Goal: Transaction & Acquisition: Obtain resource

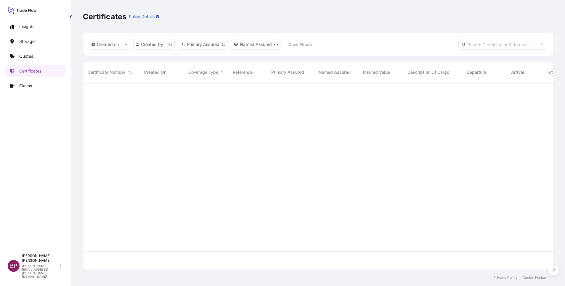
scroll to position [183, 463]
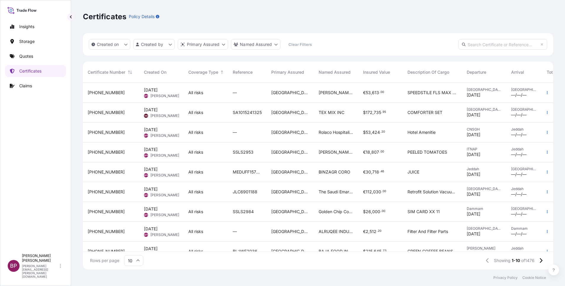
click at [260, 215] on div "SSLS2984" at bounding box center [247, 212] width 38 height 20
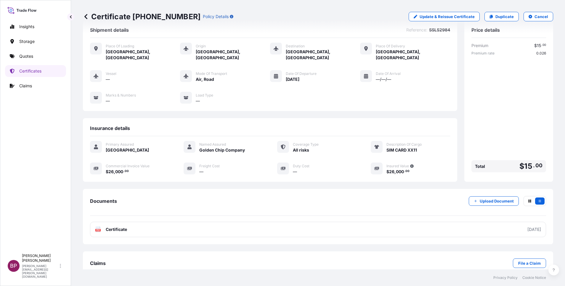
scroll to position [19, 0]
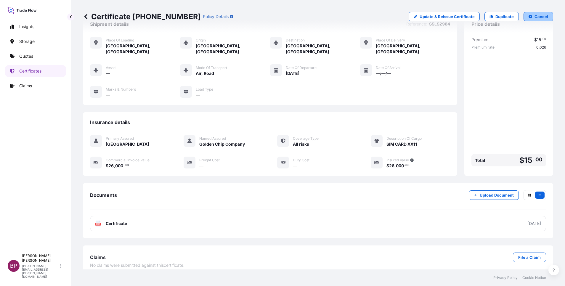
click at [535, 19] on p "Cancel" at bounding box center [541, 17] width 14 height 6
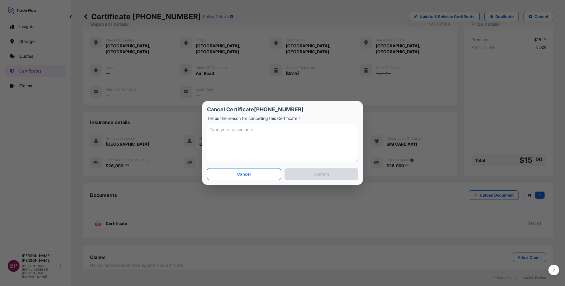
click at [303, 146] on textarea at bounding box center [282, 143] width 151 height 38
type textarea "client needs to amend etd and add awb refs nbr"
click at [313, 176] on p "Confirm" at bounding box center [320, 174] width 15 height 6
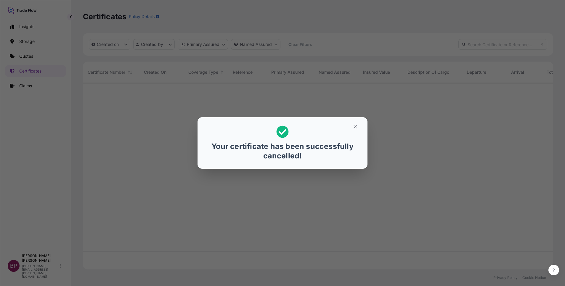
scroll to position [183, 463]
click at [355, 128] on icon "button" at bounding box center [354, 126] width 5 height 5
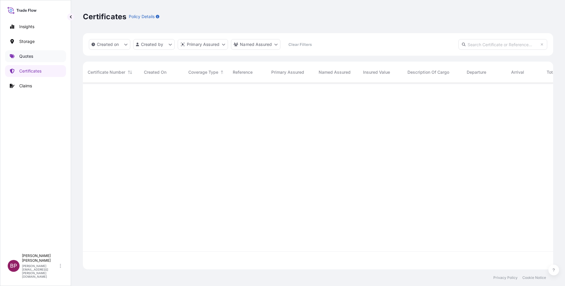
click at [34, 56] on link "Quotes" at bounding box center [35, 56] width 61 height 12
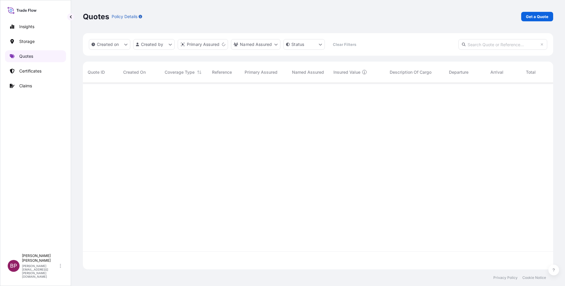
scroll to position [183, 463]
click at [532, 17] on p "Get a Quote" at bounding box center [537, 17] width 22 height 6
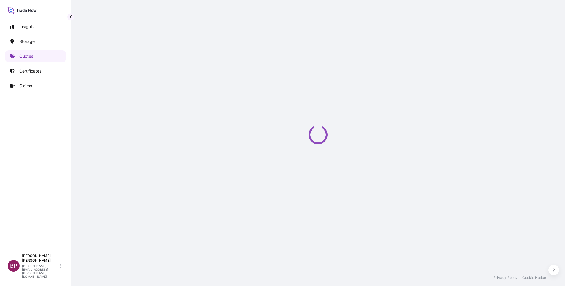
select select "Water"
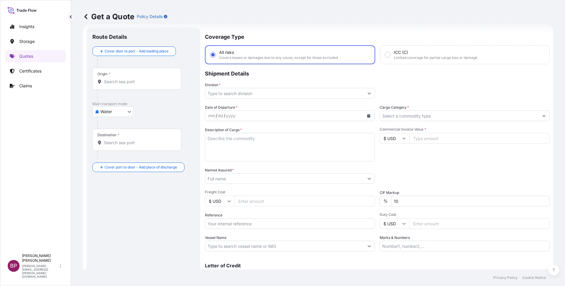
scroll to position [9, 0]
click at [439, 114] on input "Cargo Category *" at bounding box center [459, 115] width 159 height 11
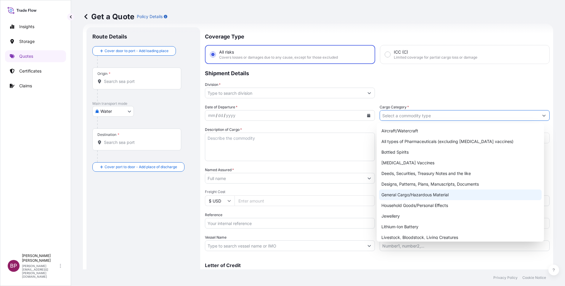
click at [422, 194] on div "General Cargo/Hazardous Material" at bounding box center [460, 194] width 162 height 11
type input "General Cargo/Hazardous Material"
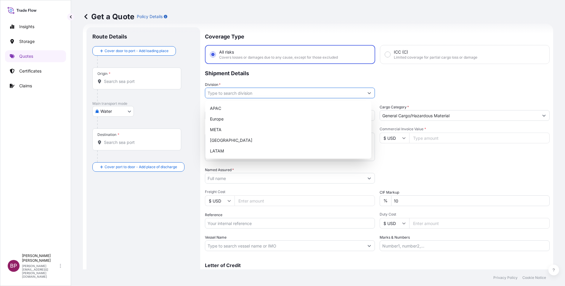
click at [350, 92] on input "Division *" at bounding box center [284, 93] width 159 height 11
click at [235, 131] on div "META" at bounding box center [287, 129] width 161 height 11
type input "META"
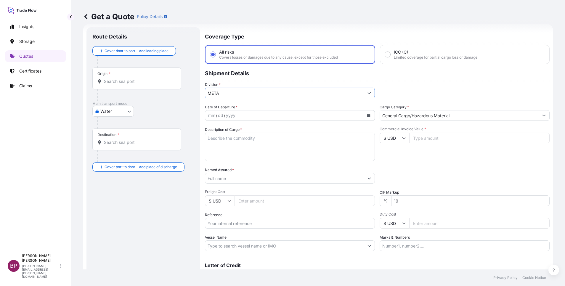
click at [426, 140] on input "Commercial Invoice Value *" at bounding box center [479, 138] width 140 height 11
paste input "26000"
type input "26000"
click at [295, 187] on div "Date of Departure * mm / dd / yyyy Cargo Category * General Cargo/Hazardous Mat…" at bounding box center [377, 177] width 344 height 147
type input "0"
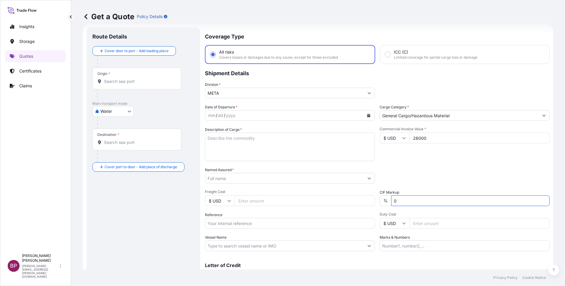
click at [418, 173] on div "Packing Category Type to search a container mode Please select a primary mode o…" at bounding box center [464, 175] width 170 height 17
click at [262, 149] on textarea "Description of Cargo *" at bounding box center [290, 147] width 170 height 28
paste textarea "SIM CARD XX11"
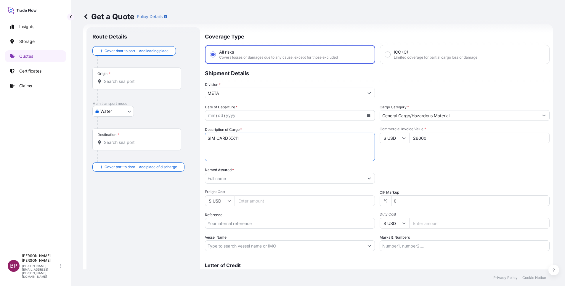
type textarea "SIM CARD XX11"
click at [248, 224] on input "Reference" at bounding box center [290, 223] width 170 height 11
paste input "AWB:512-71725080 SSLS2984"
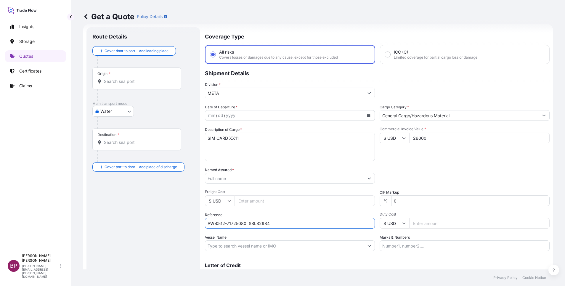
type input "AWB:512-71725080 SSLS2984"
click at [239, 175] on input "Named Assured *" at bounding box center [282, 178] width 155 height 11
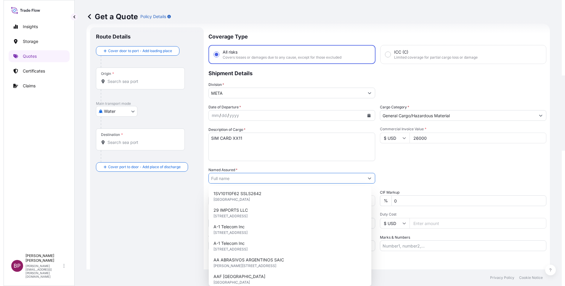
paste input "Golden Chip Company"
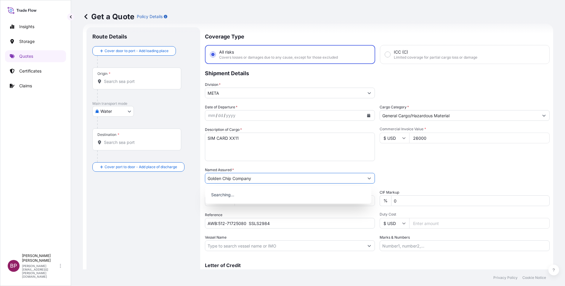
type input "Golden Chip Company"
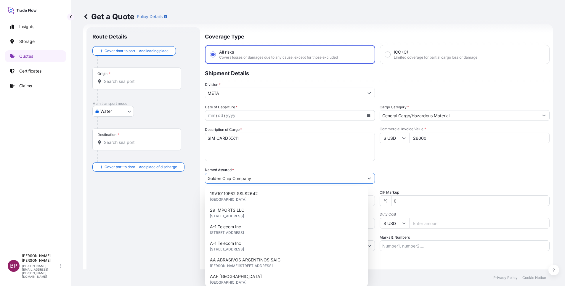
click at [364, 115] on button "Calendar" at bounding box center [368, 115] width 9 height 9
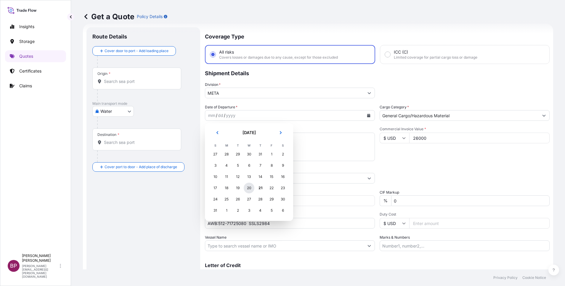
click at [249, 186] on div "20" at bounding box center [249, 188] width 11 height 11
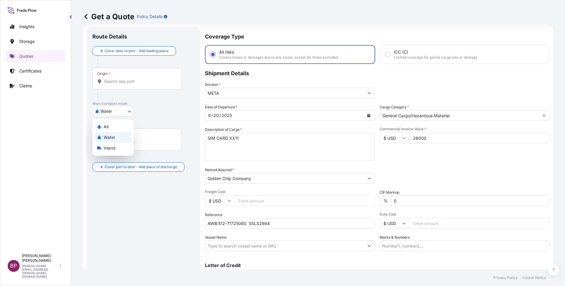
click at [127, 109] on body "15 options available. 0 options available. 15 options available. Selected Date:…" at bounding box center [282, 143] width 565 height 286
click at [114, 127] on div "Air" at bounding box center [113, 126] width 37 height 11
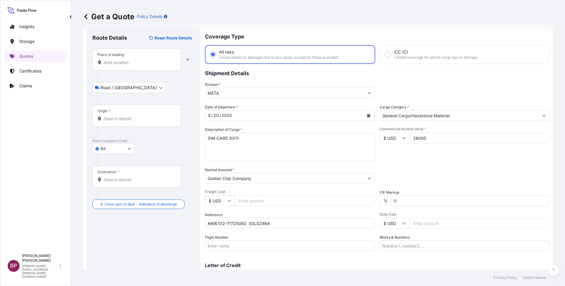
click at [131, 63] on input "Place of loading" at bounding box center [139, 62] width 70 height 6
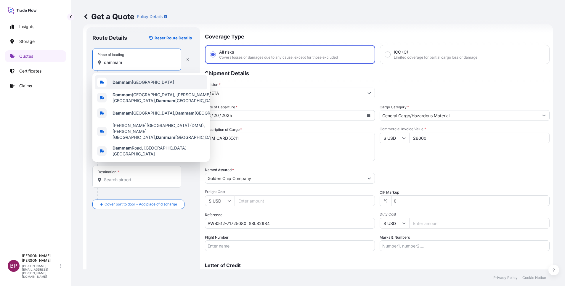
click at [136, 84] on span "Dammam [GEOGRAPHIC_DATA]" at bounding box center [143, 82] width 62 height 6
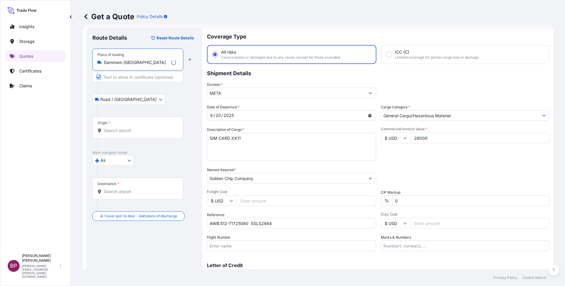
type input "Dammam [GEOGRAPHIC_DATA]"
click at [124, 125] on div "Origin *" at bounding box center [137, 128] width 91 height 22
click at [124, 128] on input "Origin *" at bounding box center [140, 131] width 72 height 6
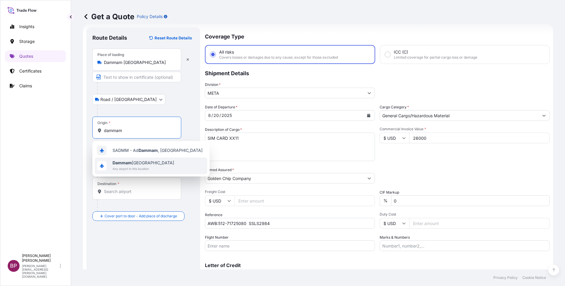
click at [134, 161] on span "Dammam [GEOGRAPHIC_DATA]" at bounding box center [143, 163] width 62 height 6
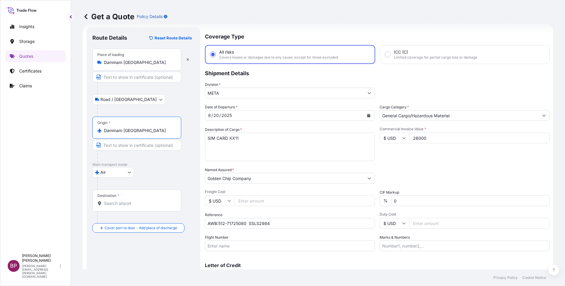
type input "Dammam [GEOGRAPHIC_DATA]"
click at [129, 200] on div "Destination *" at bounding box center [136, 200] width 89 height 22
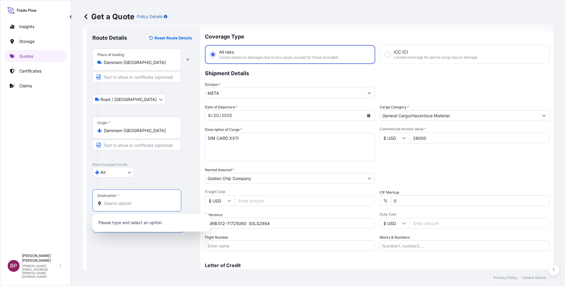
click at [127, 206] on input "Destination *" at bounding box center [139, 203] width 70 height 6
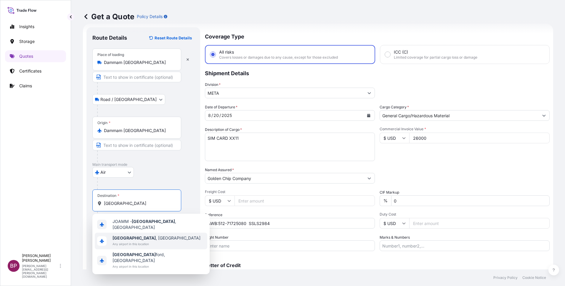
click at [145, 236] on span "[GEOGRAPHIC_DATA] , [GEOGRAPHIC_DATA]" at bounding box center [156, 238] width 88 height 6
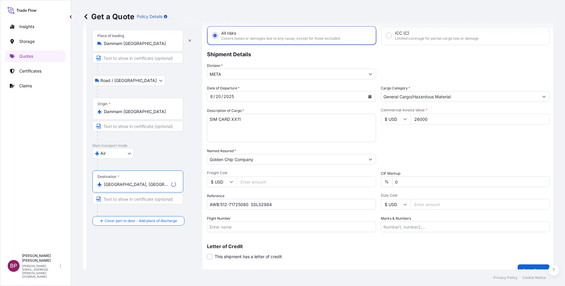
scroll to position [39, 0]
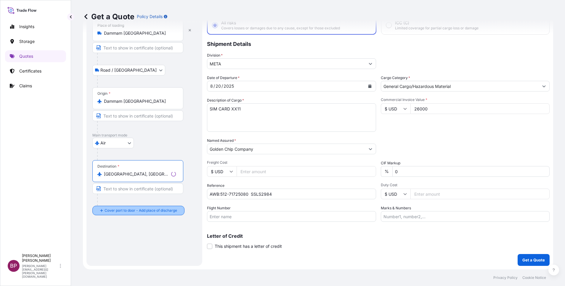
type input "[GEOGRAPHIC_DATA], [GEOGRAPHIC_DATA]"
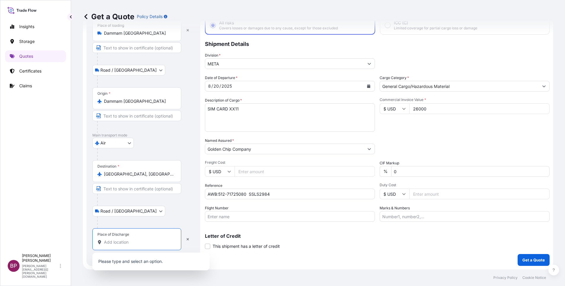
click at [136, 241] on input "Place of Discharge" at bounding box center [139, 242] width 70 height 6
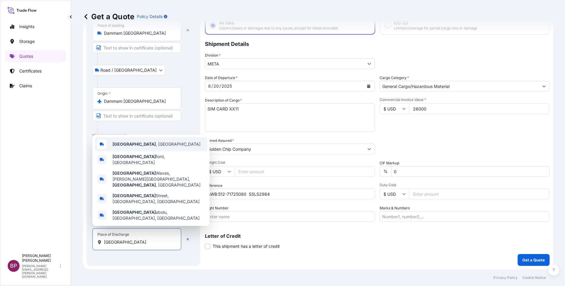
click at [146, 151] on div "[GEOGRAPHIC_DATA] , [GEOGRAPHIC_DATA]" at bounding box center [151, 144] width 112 height 14
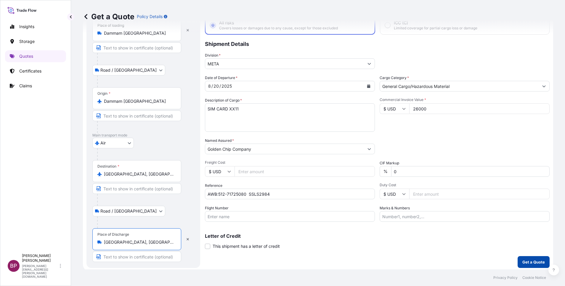
type input "[GEOGRAPHIC_DATA], [GEOGRAPHIC_DATA]"
click at [534, 262] on p "Get a Quote" at bounding box center [533, 262] width 22 height 6
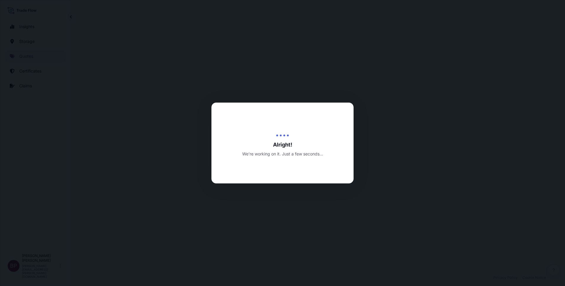
select select "Road / [GEOGRAPHIC_DATA]"
select select "Air"
select select "Road / [GEOGRAPHIC_DATA]"
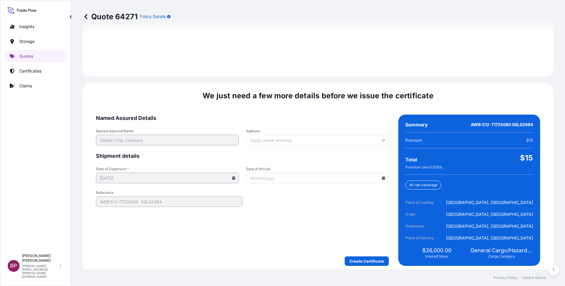
scroll to position [877, 0]
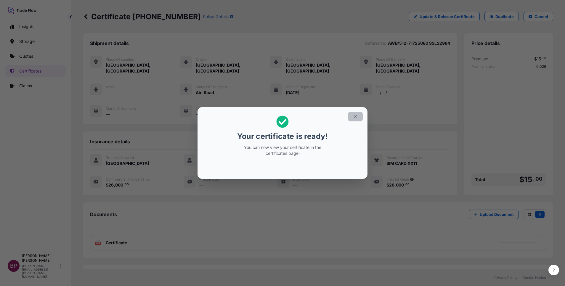
click at [355, 117] on icon "button" at bounding box center [354, 116] width 5 height 5
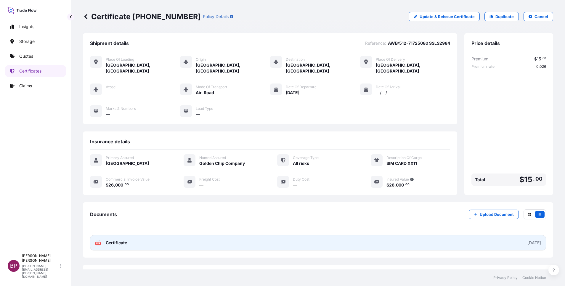
click at [115, 240] on span "Certificate" at bounding box center [116, 243] width 21 height 6
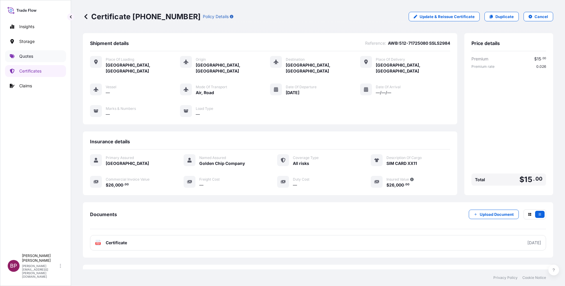
click at [28, 57] on p "Quotes" at bounding box center [26, 56] width 14 height 6
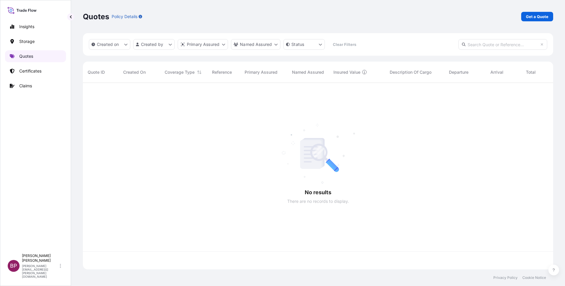
scroll to position [183, 463]
click at [537, 14] on p "Get a Quote" at bounding box center [537, 17] width 22 height 6
select select "Water"
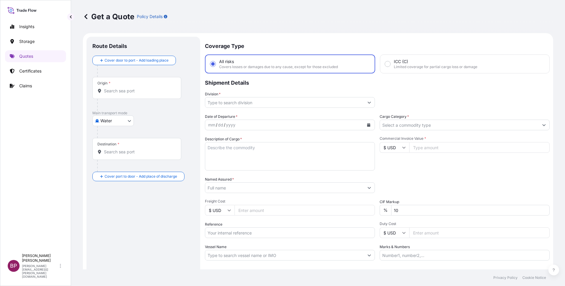
scroll to position [9, 0]
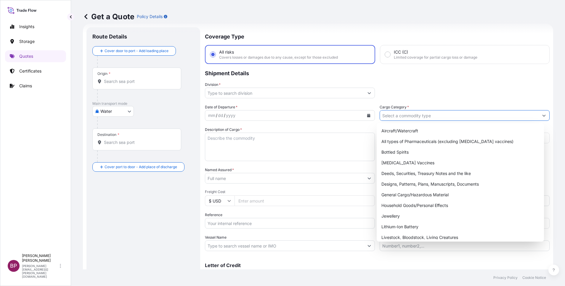
click at [434, 116] on input "Cargo Category *" at bounding box center [459, 115] width 159 height 11
click at [405, 197] on div "General Cargo/Hazardous Material" at bounding box center [460, 194] width 162 height 11
type input "General Cargo/Hazardous Material"
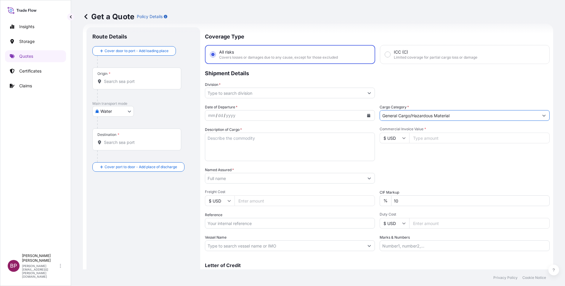
click at [367, 93] on icon "Show suggestions" at bounding box center [369, 93] width 4 height 4
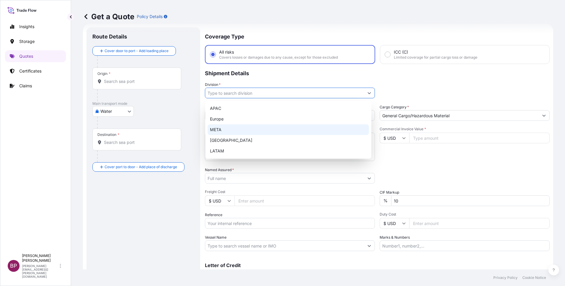
click at [264, 131] on div "META" at bounding box center [287, 129] width 161 height 11
type input "META"
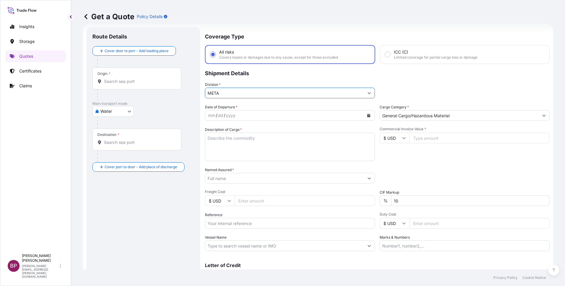
drag, startPoint x: 424, startPoint y: 137, endPoint x: 422, endPoint y: 181, distance: 43.5
click at [423, 137] on input "Commercial Invoice Value *" at bounding box center [479, 138] width 140 height 11
paste input "1368.43"
type input "1368.43"
drag, startPoint x: 406, startPoint y: 201, endPoint x: 286, endPoint y: 193, distance: 119.5
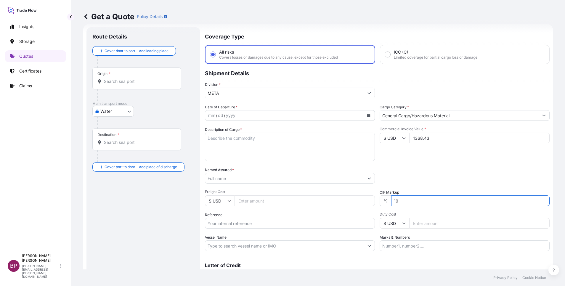
click at [302, 194] on div "Date of Departure * mm / dd / yyyy Cargo Category * General Cargo/Hazardous Mat…" at bounding box center [377, 177] width 344 height 147
type input "0"
click at [238, 179] on input "Named Assured *" at bounding box center [284, 178] width 159 height 11
paste input "HAND TUFTED PERSIAN CARPET"
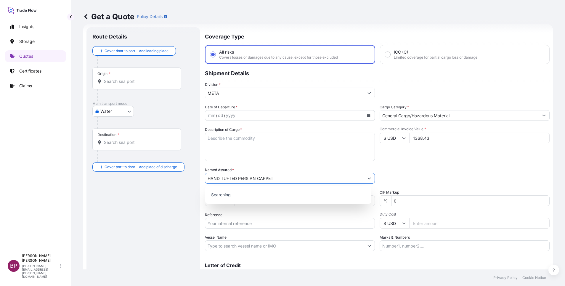
type input "HAND TUFTED PERSIAN CARPET"
click at [234, 223] on input "Reference" at bounding box center [290, 223] width 170 height 11
paste input "SSLS2388"
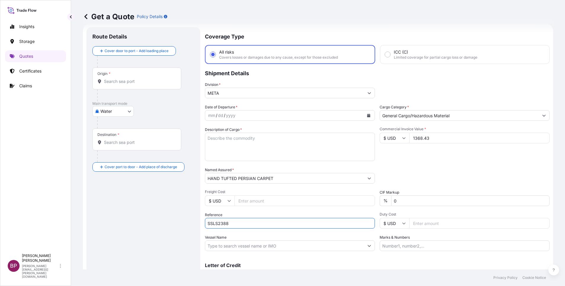
type input "SSLS2388"
click at [244, 153] on textarea "Description of Cargo *" at bounding box center [290, 147] width 170 height 28
paste textarea "Wasamat Real Estate Co"
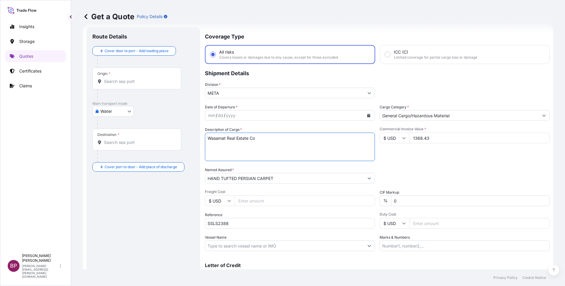
type textarea "Wasamat Real Estate Co"
click at [367, 115] on icon "Calendar" at bounding box center [368, 116] width 3 height 4
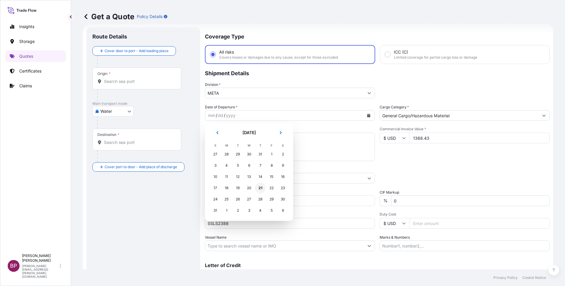
click at [260, 189] on div "21" at bounding box center [260, 188] width 11 height 11
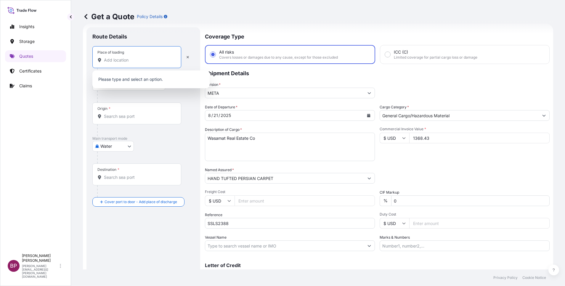
click at [143, 59] on input "Place of loading" at bounding box center [139, 60] width 70 height 6
paste input "NHAVA SHEVA"
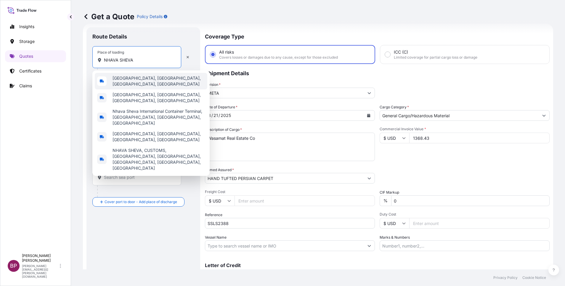
click at [154, 83] on span "[GEOGRAPHIC_DATA], [GEOGRAPHIC_DATA], [GEOGRAPHIC_DATA], [GEOGRAPHIC_DATA]" at bounding box center [158, 81] width 92 height 12
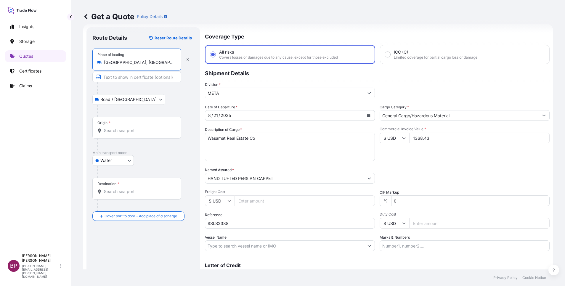
type input "[GEOGRAPHIC_DATA], [GEOGRAPHIC_DATA], [GEOGRAPHIC_DATA], [GEOGRAPHIC_DATA]"
click at [141, 128] on div "Origin *" at bounding box center [137, 128] width 91 height 22
click at [147, 134] on div "Origin *" at bounding box center [136, 128] width 89 height 22
click at [147, 133] on input "Origin *" at bounding box center [139, 131] width 70 height 6
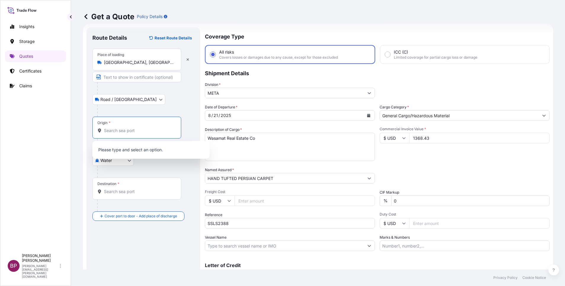
paste input "NHAVA SHEVA"
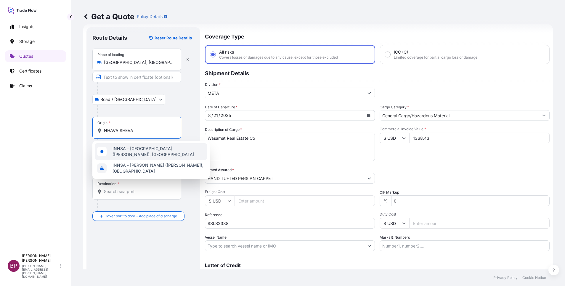
click at [152, 153] on span "INNSA - [GEOGRAPHIC_DATA] ([PERSON_NAME]), [GEOGRAPHIC_DATA]" at bounding box center [158, 152] width 92 height 12
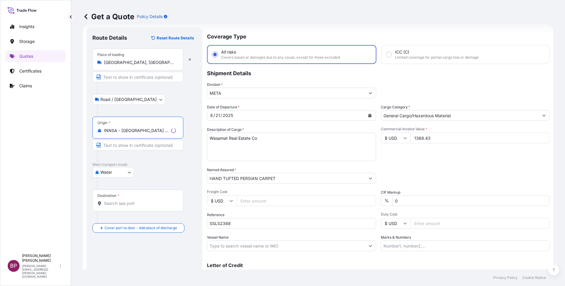
type input "INNSA - [GEOGRAPHIC_DATA] ([PERSON_NAME]), [GEOGRAPHIC_DATA]"
click at [154, 61] on input "[GEOGRAPHIC_DATA], [GEOGRAPHIC_DATA], [GEOGRAPHIC_DATA], [GEOGRAPHIC_DATA]" at bounding box center [140, 62] width 72 height 6
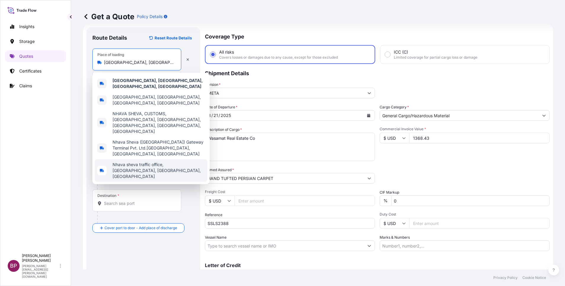
click at [150, 180] on div at bounding box center [145, 184] width 97 height 12
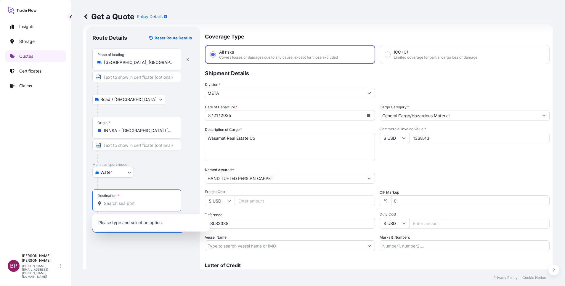
click at [136, 203] on input "Destination *" at bounding box center [139, 203] width 70 height 6
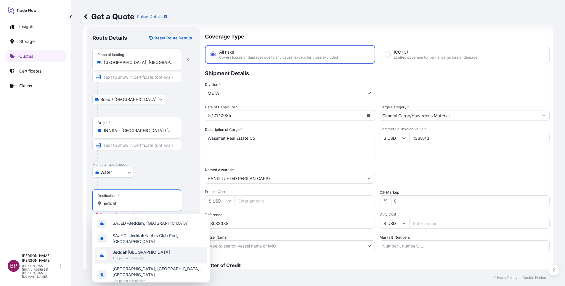
click at [142, 254] on span "Jeddah [GEOGRAPHIC_DATA]" at bounding box center [140, 252] width 57 height 6
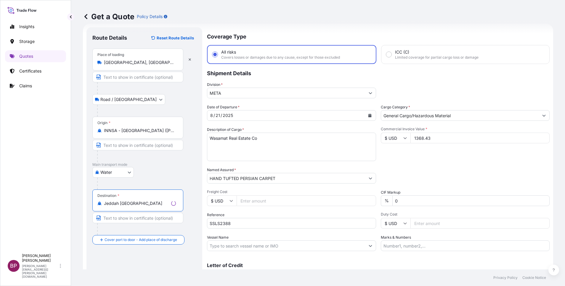
type input "Jeddah [GEOGRAPHIC_DATA]"
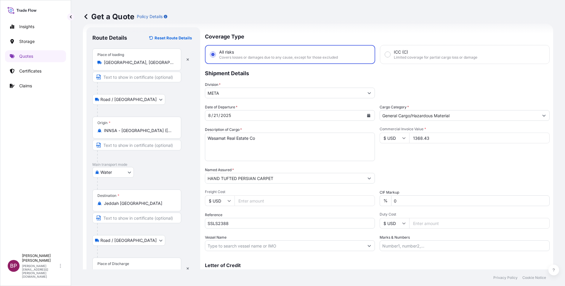
click at [123, 261] on div "Place of Discharge" at bounding box center [113, 263] width 32 height 5
click at [123, 268] on input "Place of Discharge" at bounding box center [139, 271] width 70 height 6
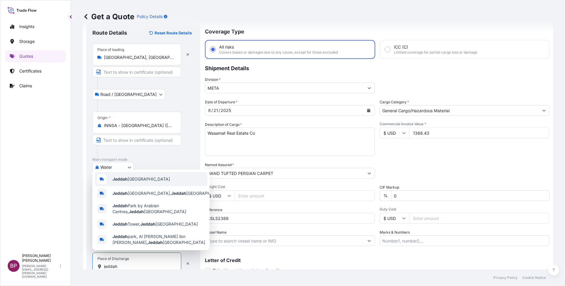
click at [146, 176] on span "Jeddah [GEOGRAPHIC_DATA]" at bounding box center [140, 179] width 57 height 6
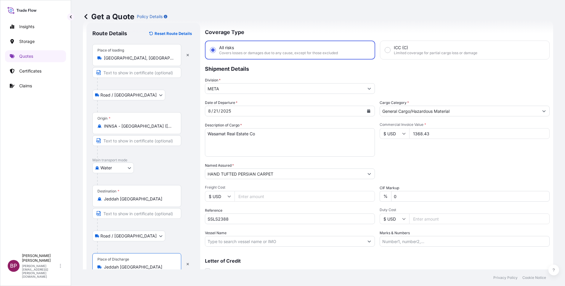
scroll to position [0, 0]
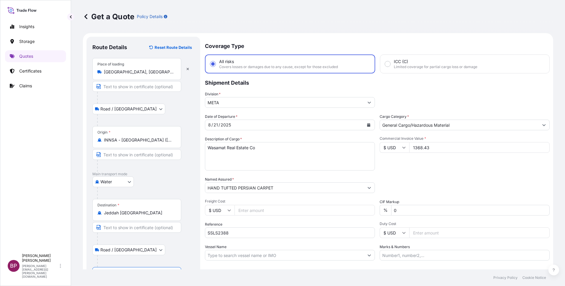
type input "Jeddah [GEOGRAPHIC_DATA]"
drag, startPoint x: 159, startPoint y: 74, endPoint x: 162, endPoint y: 74, distance: 3.0
click at [159, 74] on input "[GEOGRAPHIC_DATA], [GEOGRAPHIC_DATA], [GEOGRAPHIC_DATA], [GEOGRAPHIC_DATA]" at bounding box center [139, 72] width 70 height 6
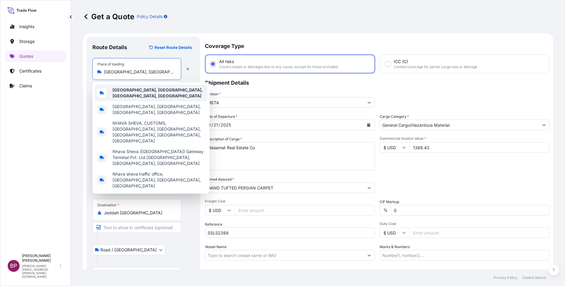
click at [175, 93] on span "[GEOGRAPHIC_DATA], [GEOGRAPHIC_DATA], [GEOGRAPHIC_DATA], [GEOGRAPHIC_DATA]" at bounding box center [158, 93] width 92 height 12
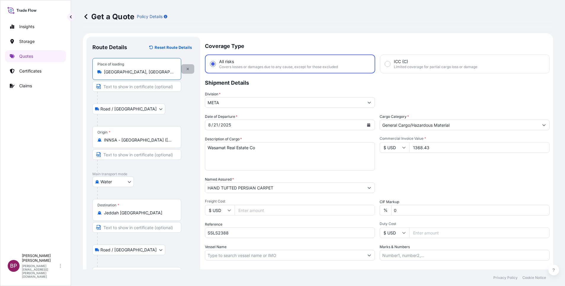
click at [190, 68] on button "button" at bounding box center [187, 68] width 13 height 9
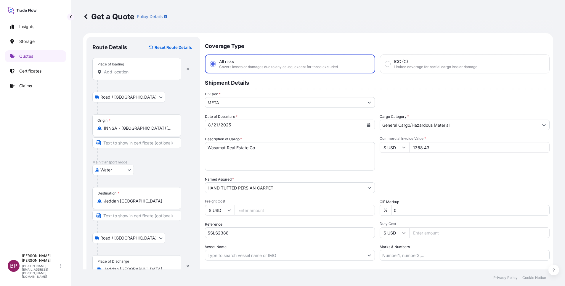
click at [130, 74] on input "Place of loading" at bounding box center [139, 72] width 70 height 6
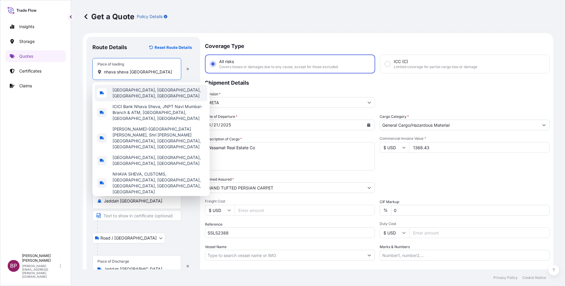
click at [163, 95] on span "[GEOGRAPHIC_DATA], [GEOGRAPHIC_DATA], [GEOGRAPHIC_DATA], [GEOGRAPHIC_DATA]" at bounding box center [158, 93] width 92 height 12
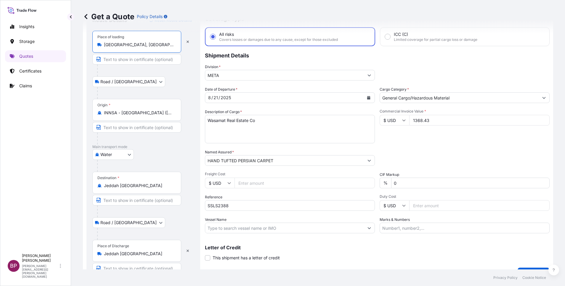
scroll to position [41, 0]
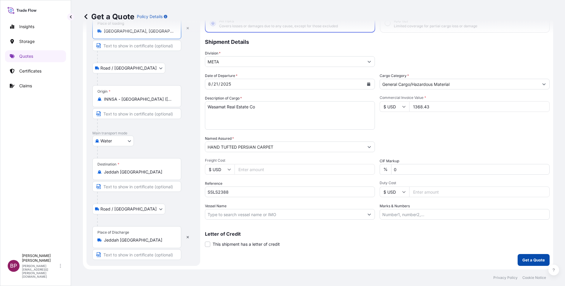
type input "[GEOGRAPHIC_DATA], [GEOGRAPHIC_DATA], [GEOGRAPHIC_DATA], [GEOGRAPHIC_DATA]"
click at [531, 262] on p "Get a Quote" at bounding box center [533, 260] width 22 height 6
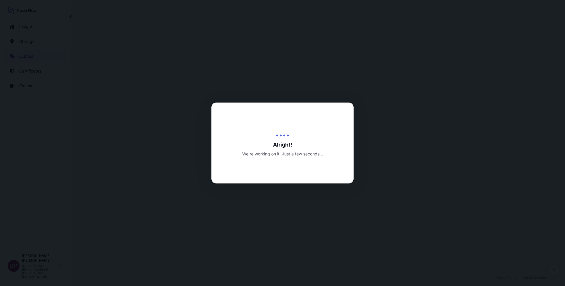
select select "Road / [GEOGRAPHIC_DATA]"
select select "Water"
select select "Road / [GEOGRAPHIC_DATA]"
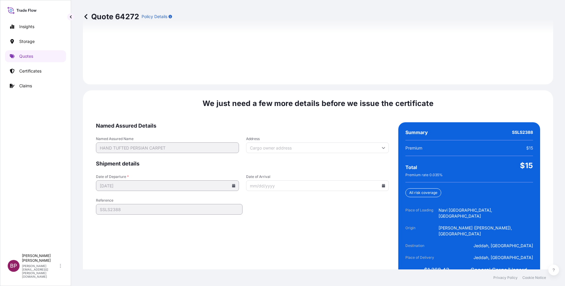
scroll to position [877, 0]
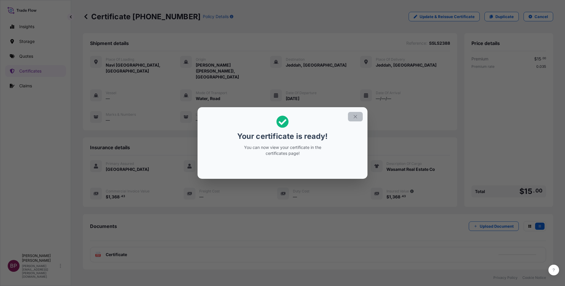
click at [355, 119] on icon "button" at bounding box center [354, 116] width 5 height 5
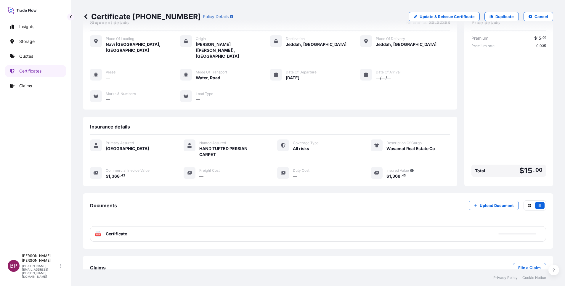
scroll to position [31, 0]
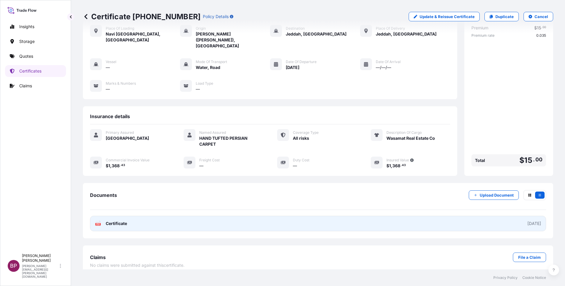
click at [117, 220] on span "Certificate" at bounding box center [116, 223] width 21 height 6
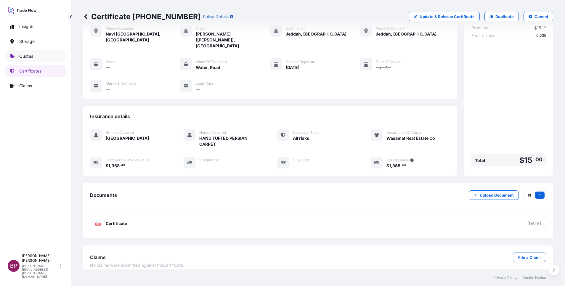
click at [30, 58] on p "Quotes" at bounding box center [26, 56] width 14 height 6
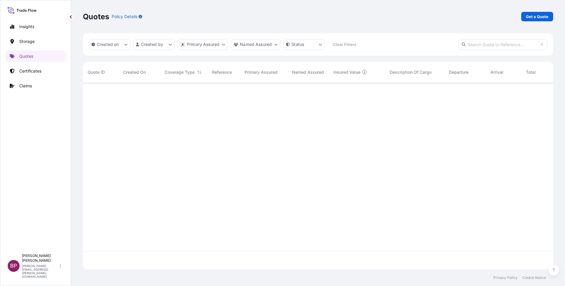
scroll to position [183, 463]
click at [534, 15] on p "Get a Quote" at bounding box center [537, 17] width 22 height 6
select select "Water"
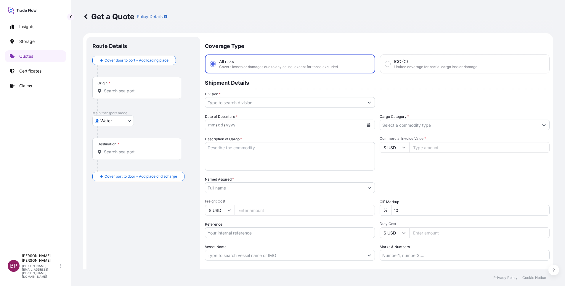
scroll to position [9, 0]
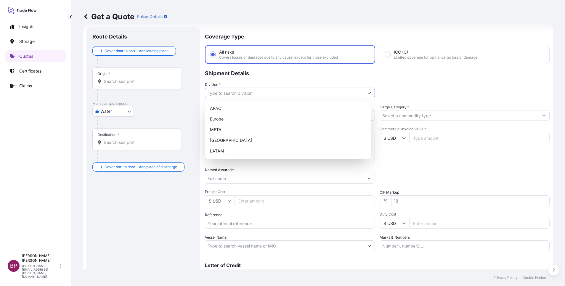
click at [367, 94] on icon "Show suggestions" at bounding box center [369, 93] width 4 height 4
click at [255, 130] on div "META" at bounding box center [287, 129] width 161 height 11
type input "META"
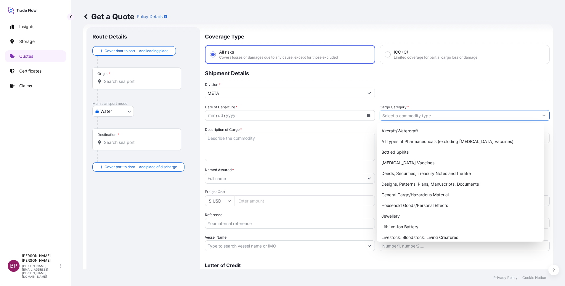
click at [517, 119] on input "Cargo Category *" at bounding box center [459, 115] width 159 height 11
click at [418, 196] on div "General Cargo/Hazardous Material" at bounding box center [460, 194] width 162 height 11
type input "General Cargo/Hazardous Material"
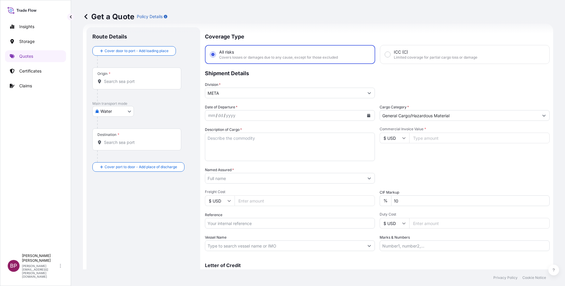
drag, startPoint x: 423, startPoint y: 137, endPoint x: 425, endPoint y: 197, distance: 60.1
click at [423, 137] on input "Commercial Invoice Value *" at bounding box center [479, 138] width 140 height 11
paste input "3895.99"
type input "3895.99"
drag, startPoint x: 372, startPoint y: 195, endPoint x: 347, endPoint y: 193, distance: 25.2
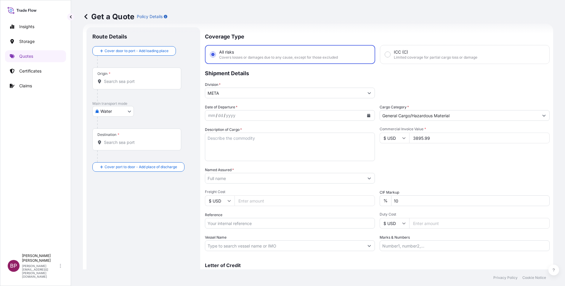
click at [347, 193] on div "Date of Departure * mm / dd / yyyy Cargo Category * General Cargo/Hazardous Mat…" at bounding box center [377, 177] width 344 height 147
type input "0"
click at [261, 152] on textarea "Description of Cargo *" at bounding box center [290, 147] width 170 height 28
paste textarea "Motor NEW, fumigated wooden case,In a With PTC thermistors,WITH SKF BEARINGS, 9…"
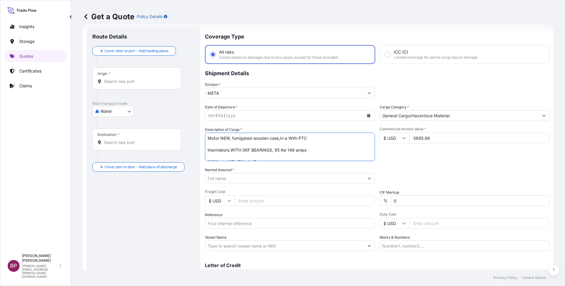
scroll to position [15, 0]
type textarea "Motor NEW, fumigated wooden case,In a With PTC thermistors,WITH SKF BEARINGS, 9…"
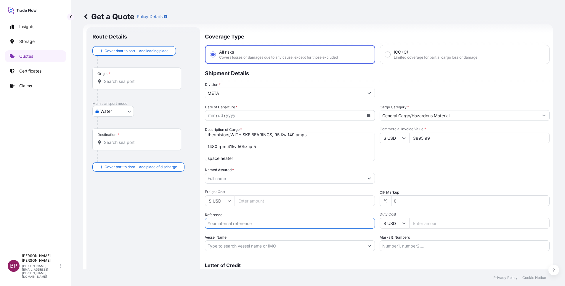
click at [242, 223] on input "Reference" at bounding box center [290, 223] width 170 height 11
paste input "SSLS3002"
type input "SSLS3002"
click at [287, 145] on textarea "Motor NEW, fumigated wooden case,In a With PTC thermistors,WITH SKF BEARINGS, 9…" at bounding box center [290, 147] width 170 height 28
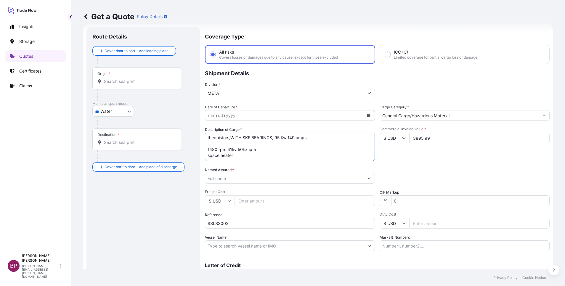
scroll to position [12, 0]
click at [323, 138] on textarea "Motor NEW, fumigated wooden case,In a With PTC thermistors,WITH SKF BEARINGS, 9…" at bounding box center [290, 147] width 170 height 28
click at [315, 139] on textarea "Motor NEW, fumigated wooden case,In a With PTC thermistors,WITH SKF BEARINGS, 9…" at bounding box center [290, 147] width 170 height 28
type textarea "Motor NEW, fumigated wooden case,In a With PTC thermistors,WITH SKF BEARINGS, 9…"
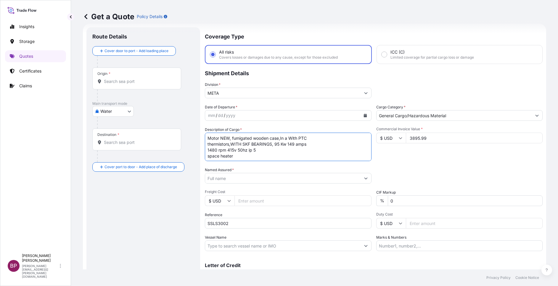
click at [255, 180] on input "Named Assured *" at bounding box center [282, 178] width 155 height 11
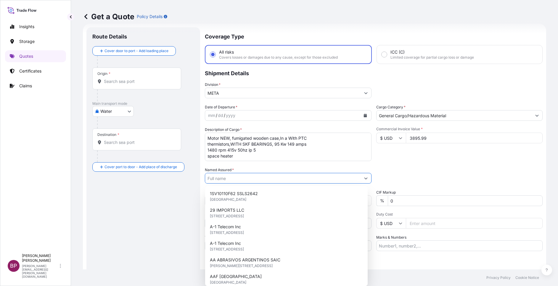
paste input "ZAMIL OFFSHORE SERVICES COMPANY"
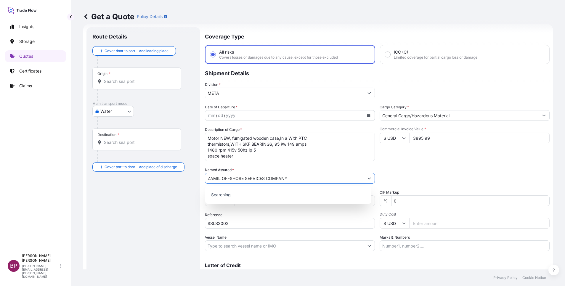
type input "ZAMIL OFFSHORE SERVICES COMPANY"
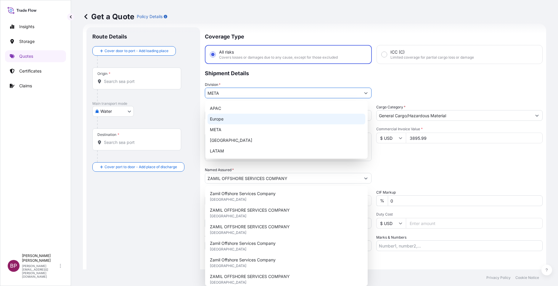
click at [361, 95] on button "Show suggestions" at bounding box center [365, 93] width 11 height 11
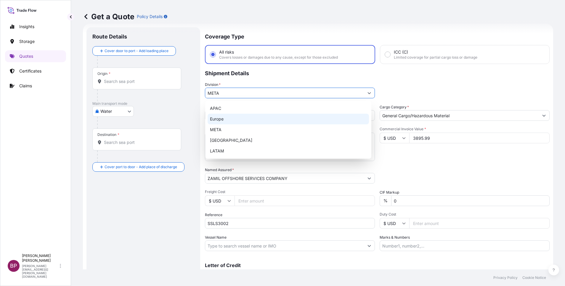
click at [364, 94] on button "Show suggestions" at bounding box center [369, 93] width 11 height 11
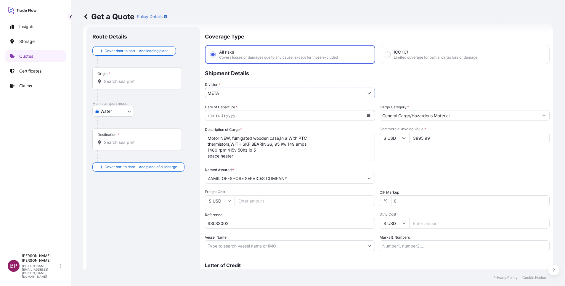
click at [367, 115] on icon "Calendar" at bounding box center [369, 116] width 4 height 4
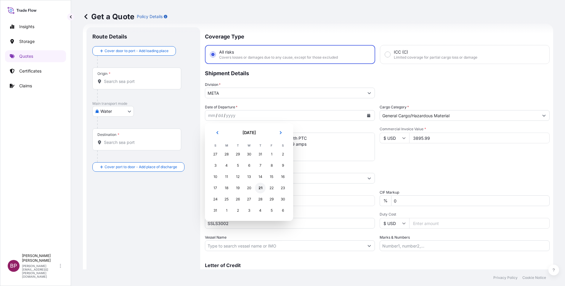
click at [259, 188] on div "21" at bounding box center [260, 188] width 11 height 11
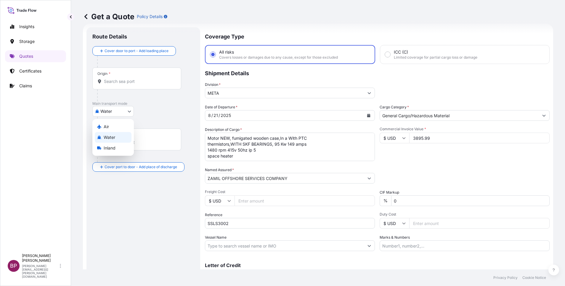
click at [129, 112] on body "Selected Date: [DATE] Insights Storage Quotes Certificates Claims BP [PERSON_NA…" at bounding box center [282, 143] width 565 height 286
click at [119, 126] on div "Air" at bounding box center [113, 126] width 37 height 11
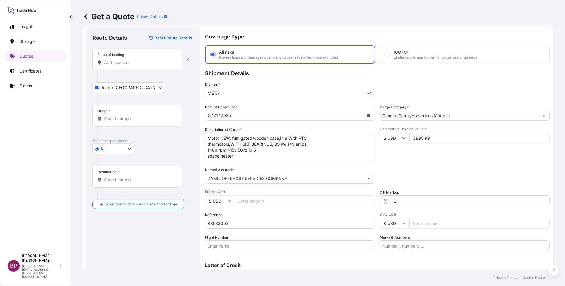
click at [141, 61] on input "Place of loading" at bounding box center [139, 62] width 70 height 6
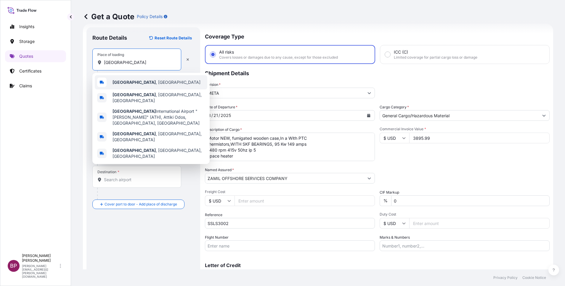
click at [144, 83] on div "[GEOGRAPHIC_DATA] , [GEOGRAPHIC_DATA]" at bounding box center [151, 82] width 112 height 14
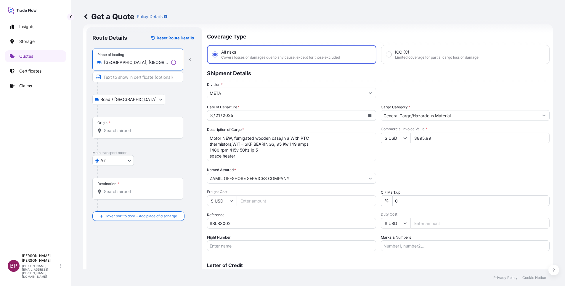
type input "[GEOGRAPHIC_DATA], [GEOGRAPHIC_DATA]"
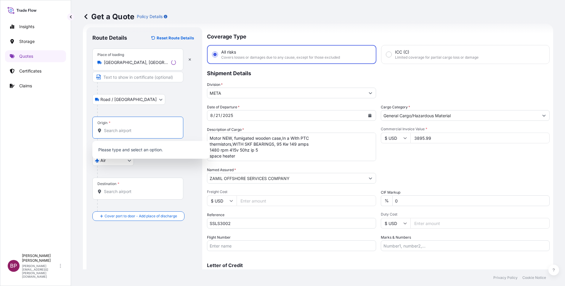
click at [133, 132] on input "Origin *" at bounding box center [140, 131] width 72 height 6
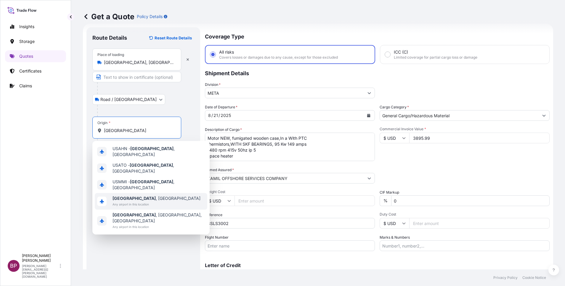
click at [154, 193] on div "[GEOGRAPHIC_DATA] , [GEOGRAPHIC_DATA] Any airport in this location" at bounding box center [151, 201] width 112 height 17
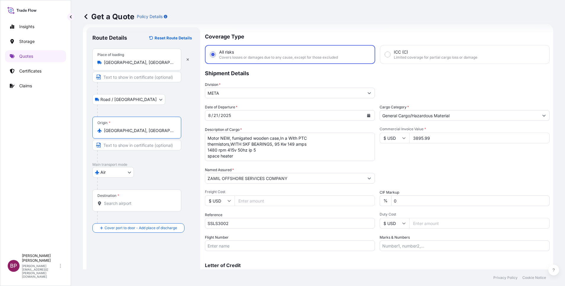
type input "[GEOGRAPHIC_DATA], [GEOGRAPHIC_DATA]"
click at [137, 202] on input "Destination *" at bounding box center [139, 203] width 70 height 6
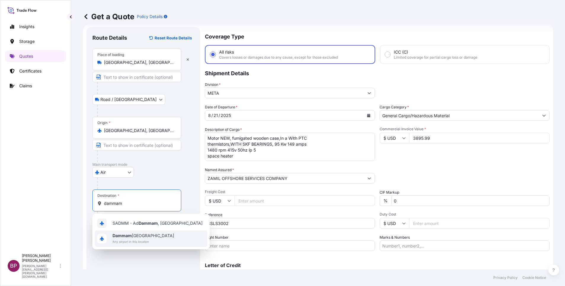
click at [131, 239] on span "Any airport in this location" at bounding box center [143, 242] width 62 height 6
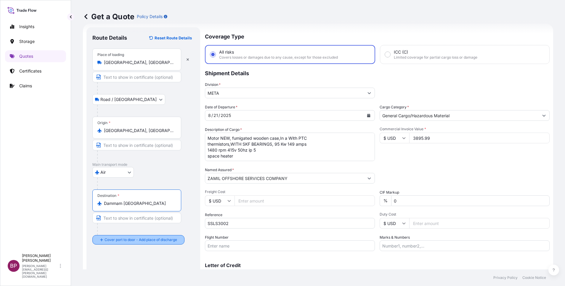
type input "Dammam [GEOGRAPHIC_DATA]"
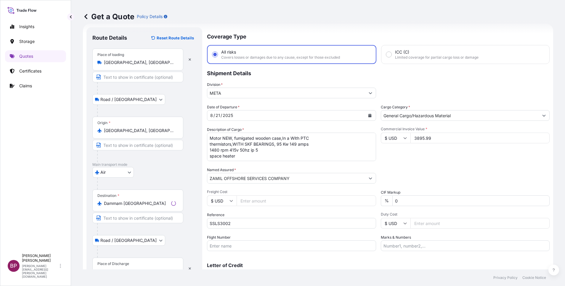
click at [122, 260] on div "Place of Discharge" at bounding box center [137, 268] width 91 height 22
click at [122, 268] on input "Place of Discharge" at bounding box center [140, 271] width 72 height 6
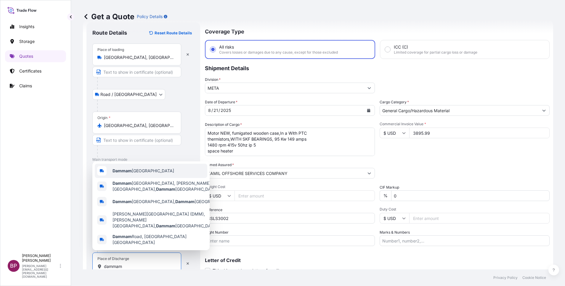
click at [152, 174] on span "Dammam [GEOGRAPHIC_DATA]" at bounding box center [143, 171] width 62 height 6
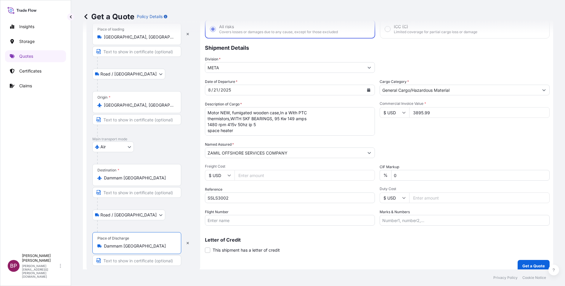
scroll to position [41, 0]
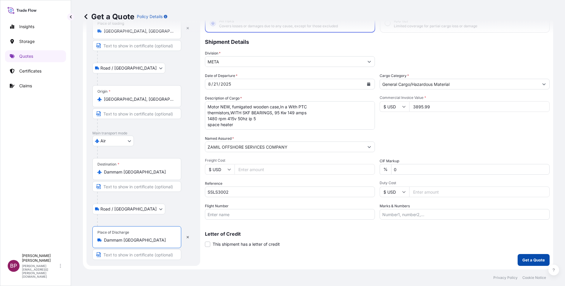
type input "Dammam [GEOGRAPHIC_DATA]"
click at [527, 258] on p "Get a Quote" at bounding box center [533, 260] width 22 height 6
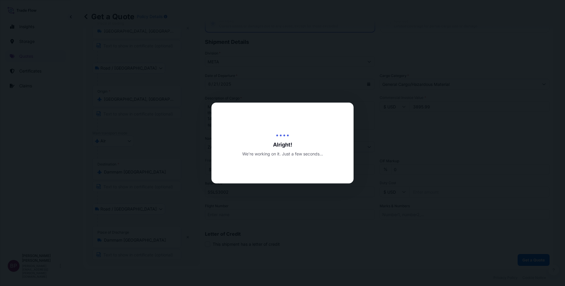
select select "Road / [GEOGRAPHIC_DATA]"
select select "Air"
select select "Road / [GEOGRAPHIC_DATA]"
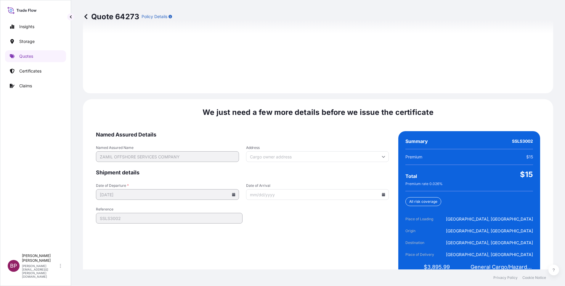
scroll to position [877, 0]
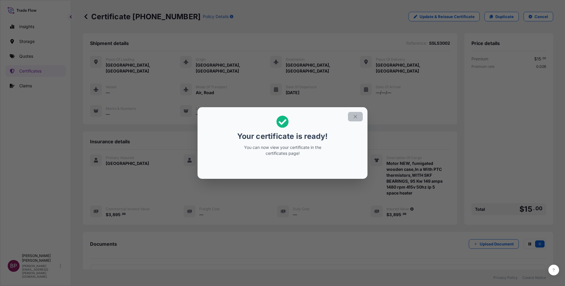
click at [355, 118] on icon "button" at bounding box center [354, 116] width 5 height 5
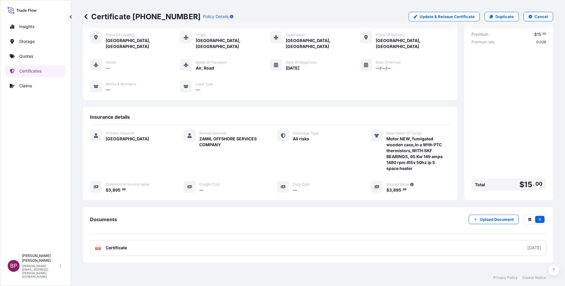
scroll to position [49, 0]
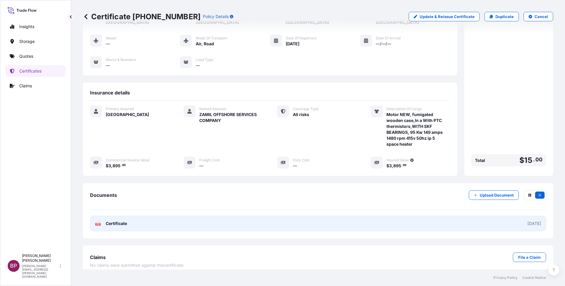
click at [114, 220] on span "Certificate" at bounding box center [116, 223] width 21 height 6
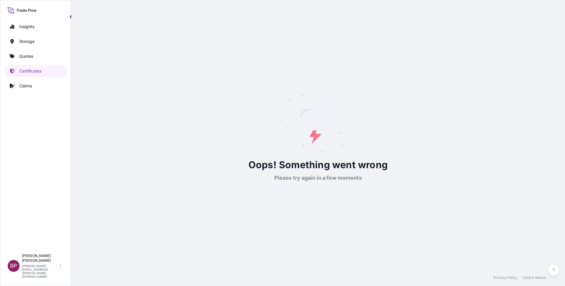
scroll to position [0, 0]
click at [44, 72] on link "Certificates" at bounding box center [35, 71] width 61 height 12
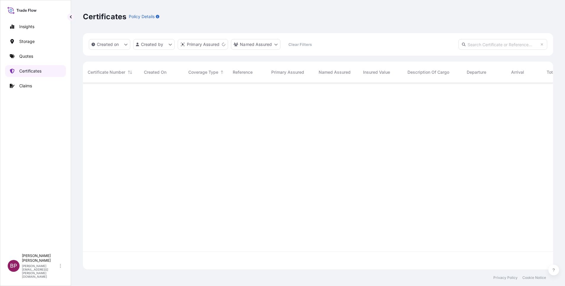
scroll to position [183, 463]
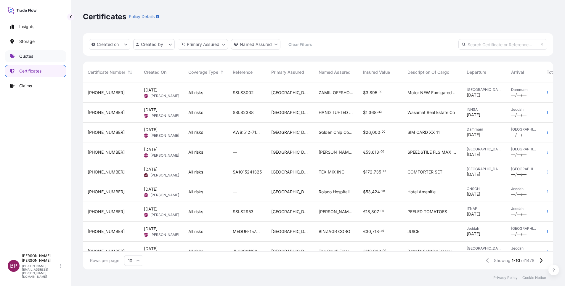
click at [34, 56] on link "Quotes" at bounding box center [35, 56] width 61 height 12
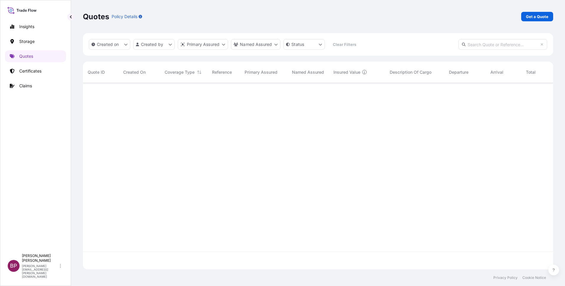
scroll to position [183, 463]
click at [537, 15] on p "Get a Quote" at bounding box center [537, 17] width 22 height 6
select select "Water"
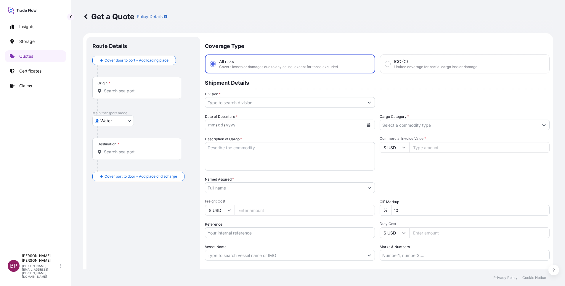
scroll to position [9, 0]
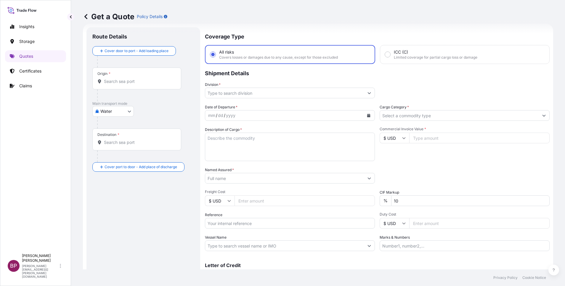
click at [400, 140] on input "$ USD" at bounding box center [394, 138] width 30 height 11
drag, startPoint x: 389, startPoint y: 163, endPoint x: 398, endPoint y: 154, distance: 12.1
click at [390, 160] on div "€ EUR" at bounding box center [390, 154] width 25 height 11
type input "€ EUR"
click at [447, 139] on input "Commercial Invoice Value *" at bounding box center [479, 138] width 140 height 11
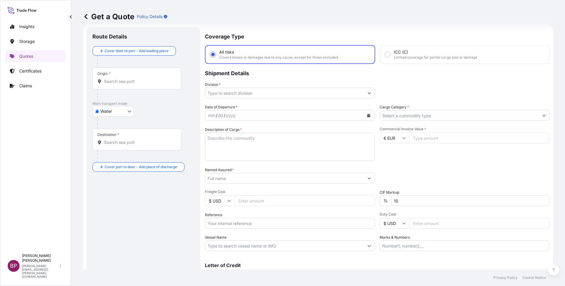
paste input "120000"
type input "120000"
click at [470, 115] on input "Cargo Category *" at bounding box center [459, 115] width 159 height 11
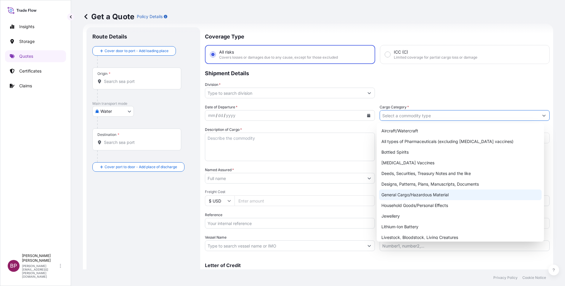
click at [418, 198] on div "General Cargo/Hazardous Material" at bounding box center [460, 194] width 162 height 11
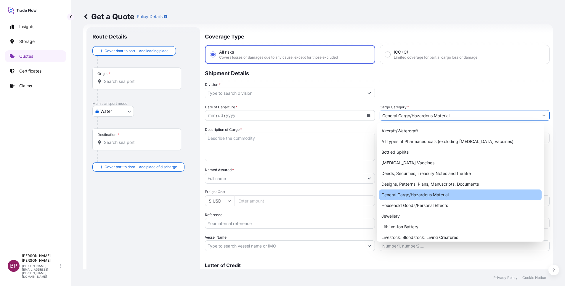
type input "General Cargo/Hazardous Material"
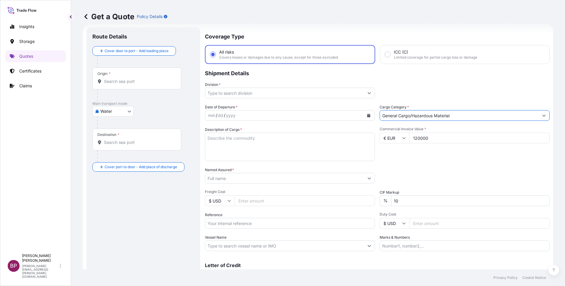
click at [364, 93] on button "Show suggestions" at bounding box center [369, 93] width 11 height 11
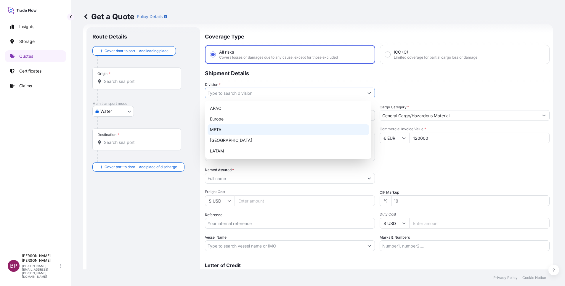
click at [277, 132] on div "META" at bounding box center [287, 129] width 161 height 11
type input "META"
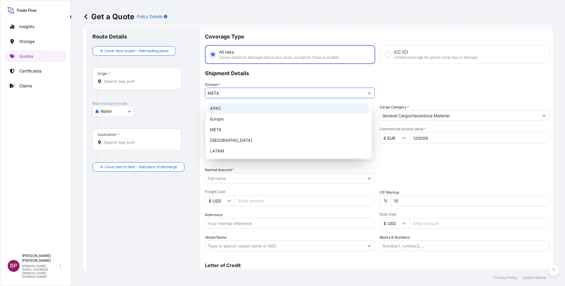
click at [430, 91] on div "Division * META" at bounding box center [377, 90] width 344 height 17
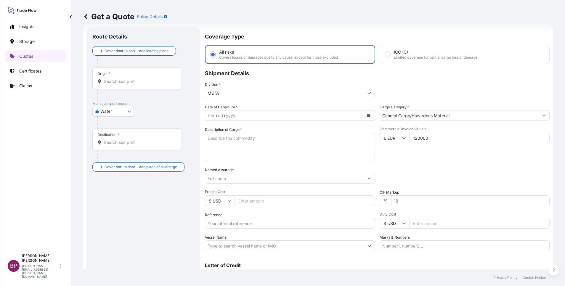
click at [275, 152] on textarea "Description of Cargo *" at bounding box center [290, 147] width 170 height 28
paste textarea "Welding equipment"
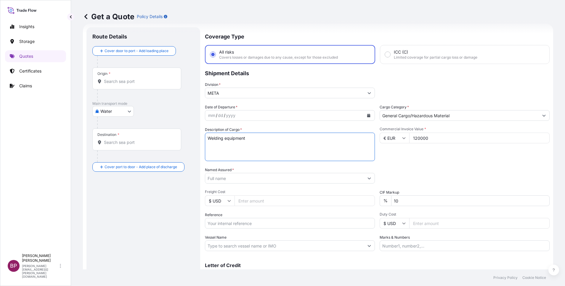
type textarea "Welding equipment"
click at [246, 226] on input "Reference" at bounding box center [290, 223] width 170 height 11
paste input "SSLS3003"
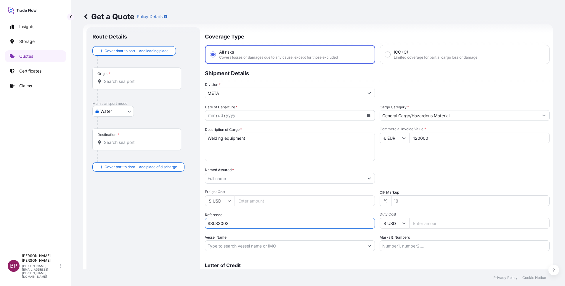
type input "SSLS3003"
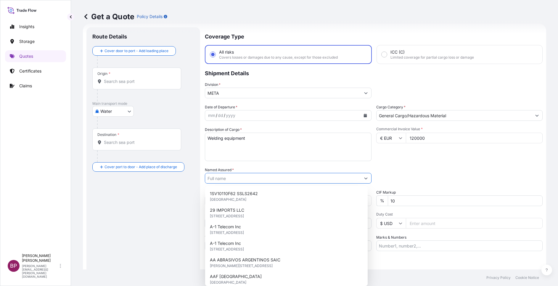
click at [249, 177] on input "Named Assured *" at bounding box center [282, 178] width 155 height 11
paste input "SERIMAX [GEOGRAPHIC_DATA]. LTD"
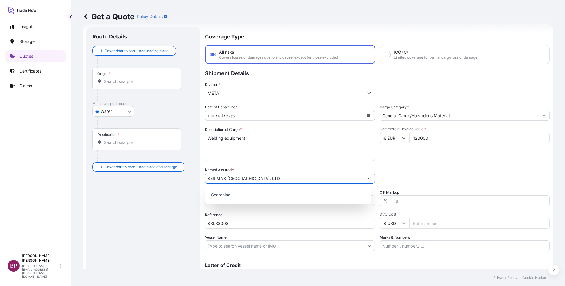
type input "SERIMAX [GEOGRAPHIC_DATA]. LTD"
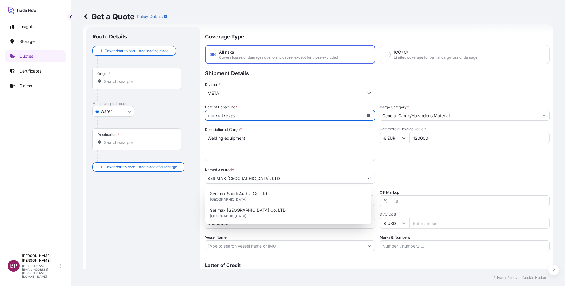
click at [367, 115] on icon "Calendar" at bounding box center [369, 116] width 4 height 4
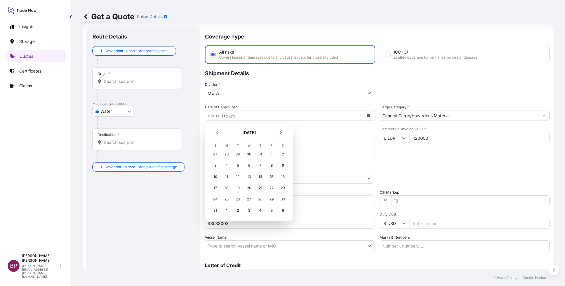
click at [259, 188] on div "21" at bounding box center [260, 188] width 11 height 11
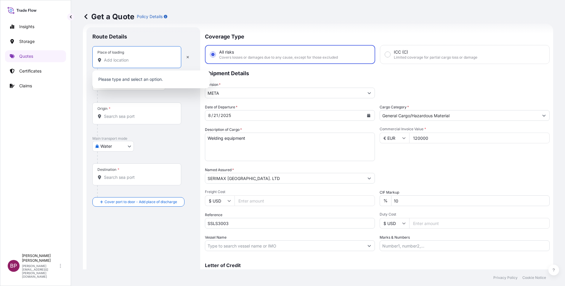
click at [128, 59] on input "Place of loading" at bounding box center [139, 60] width 70 height 6
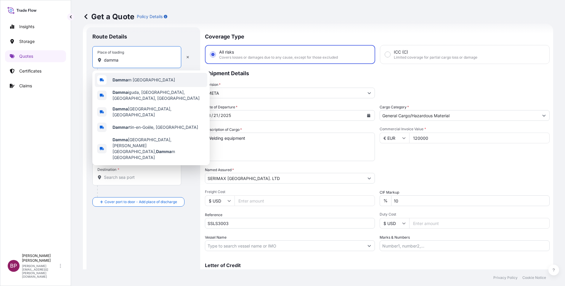
click at [149, 78] on span "Damma m [GEOGRAPHIC_DATA]" at bounding box center [143, 80] width 62 height 6
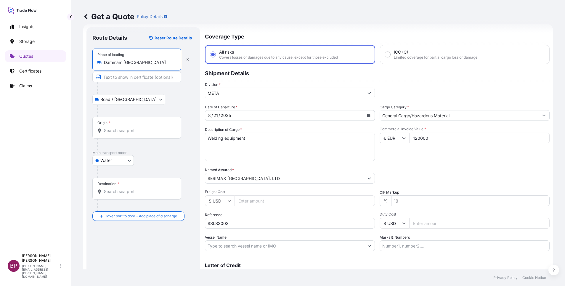
type input "Dammam [GEOGRAPHIC_DATA]"
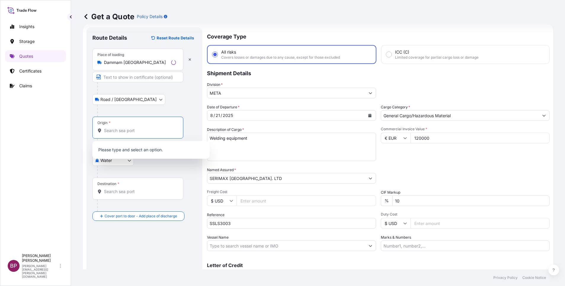
click at [125, 132] on input "Origin *" at bounding box center [140, 131] width 72 height 6
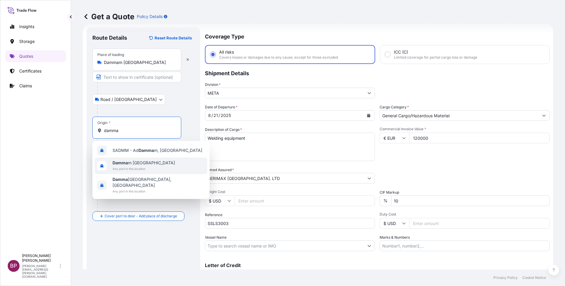
click at [154, 166] on span "Any port in this location" at bounding box center [143, 169] width 62 height 6
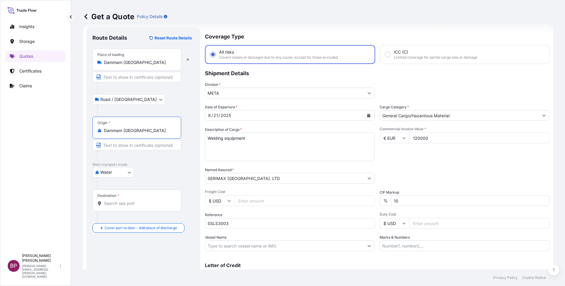
type input "Dammam [GEOGRAPHIC_DATA]"
click at [142, 205] on input "Destination *" at bounding box center [139, 203] width 70 height 6
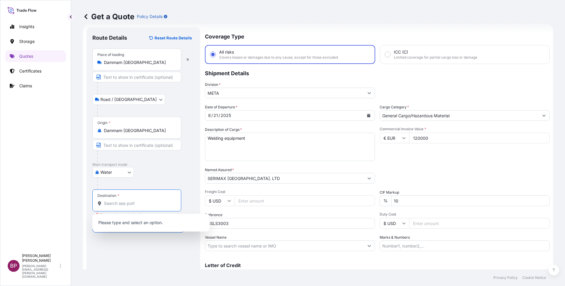
paste input "[GEOGRAPHIC_DATA]"
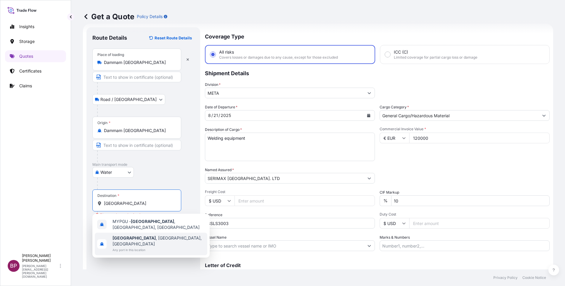
click at [169, 236] on span "[GEOGRAPHIC_DATA] , [GEOGRAPHIC_DATA], [GEOGRAPHIC_DATA]" at bounding box center [158, 241] width 92 height 12
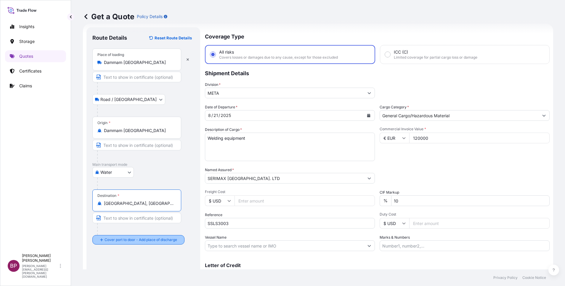
type input "[GEOGRAPHIC_DATA], [GEOGRAPHIC_DATA], [GEOGRAPHIC_DATA]"
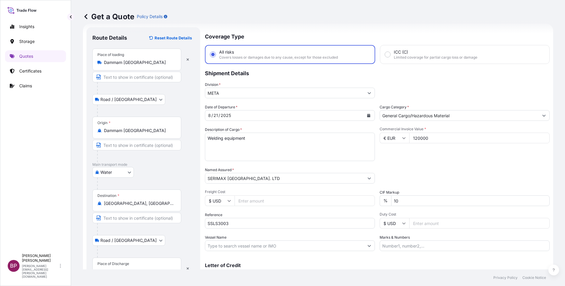
click at [117, 264] on div "Place of Discharge" at bounding box center [113, 263] width 32 height 5
click at [117, 268] on input "Place of Discharge" at bounding box center [139, 271] width 70 height 6
paste input "[GEOGRAPHIC_DATA]"
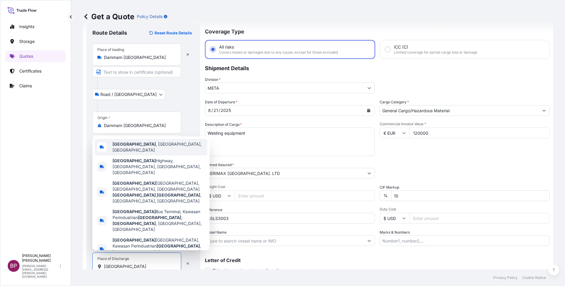
click at [153, 153] on span "[GEOGRAPHIC_DATA] , [GEOGRAPHIC_DATA], [GEOGRAPHIC_DATA]" at bounding box center [158, 147] width 92 height 12
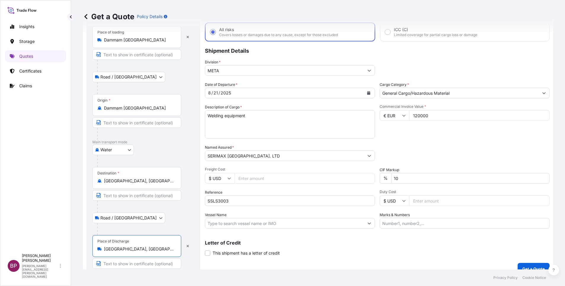
scroll to position [41, 0]
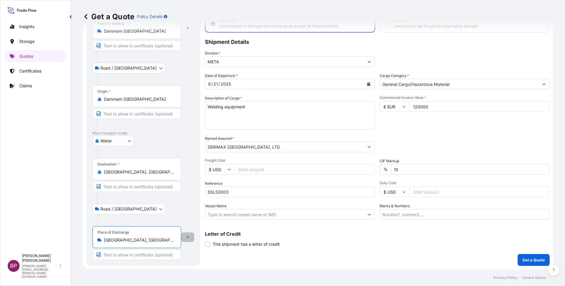
type input "[GEOGRAPHIC_DATA], [GEOGRAPHIC_DATA], [GEOGRAPHIC_DATA]"
click at [189, 236] on button "button" at bounding box center [187, 236] width 13 height 9
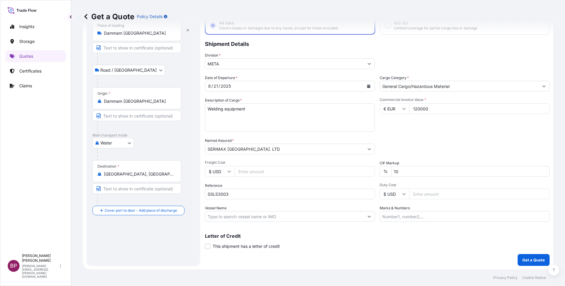
scroll to position [39, 0]
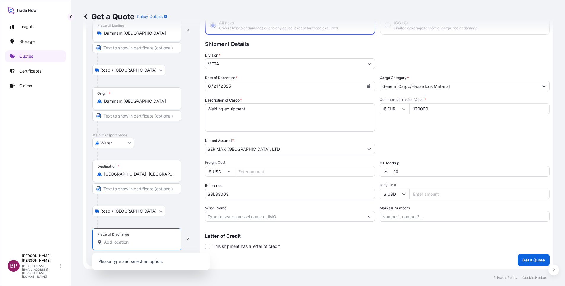
drag, startPoint x: 131, startPoint y: 241, endPoint x: 154, endPoint y: 240, distance: 22.6
click at [131, 241] on input "Place of Discharge" at bounding box center [139, 242] width 70 height 6
paste input "[GEOGRAPHIC_DATA]"
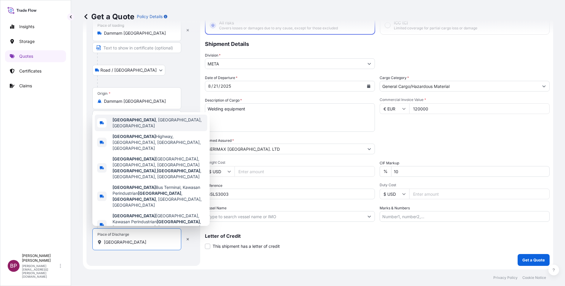
click at [159, 129] on span "[GEOGRAPHIC_DATA] , [GEOGRAPHIC_DATA], [GEOGRAPHIC_DATA]" at bounding box center [158, 123] width 92 height 12
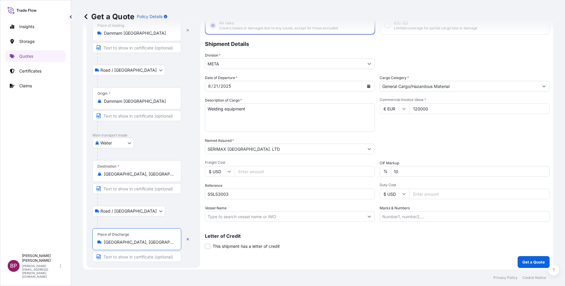
type input "[GEOGRAPHIC_DATA], [GEOGRAPHIC_DATA], [GEOGRAPHIC_DATA]"
drag, startPoint x: 410, startPoint y: 166, endPoint x: 240, endPoint y: 165, distance: 169.9
click at [241, 165] on div "Date of Departure * [DATE] Cargo Category * General Cargo/Hazardous Material De…" at bounding box center [377, 148] width 344 height 147
type input "0"
click at [522, 260] on p "Get a Quote" at bounding box center [533, 262] width 22 height 6
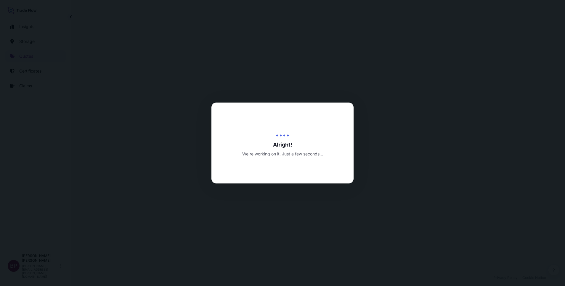
select select "Road / [GEOGRAPHIC_DATA]"
select select "Water"
select select "Road / [GEOGRAPHIC_DATA]"
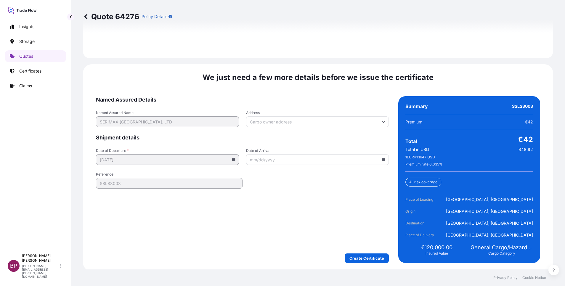
scroll to position [908, 0]
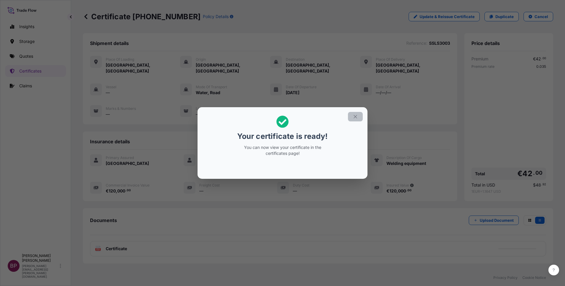
click at [357, 116] on icon "button" at bounding box center [354, 116] width 5 height 5
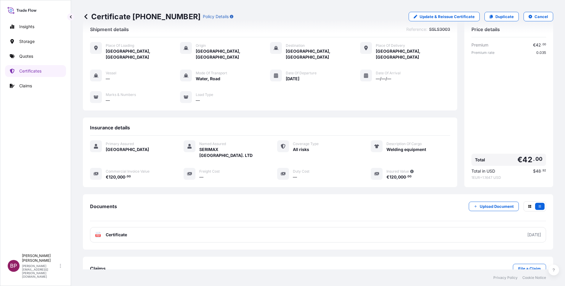
scroll to position [25, 0]
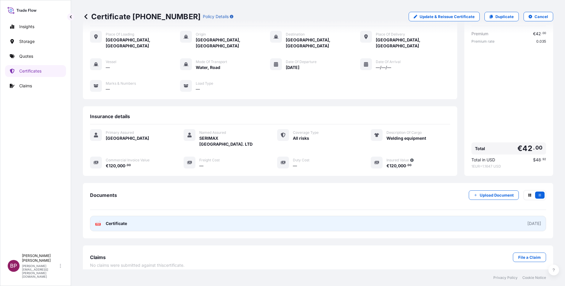
click at [121, 220] on span "Certificate" at bounding box center [116, 223] width 21 height 6
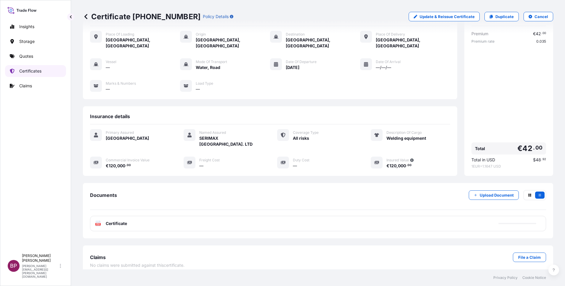
click at [40, 71] on p "Certificates" at bounding box center [30, 71] width 22 height 6
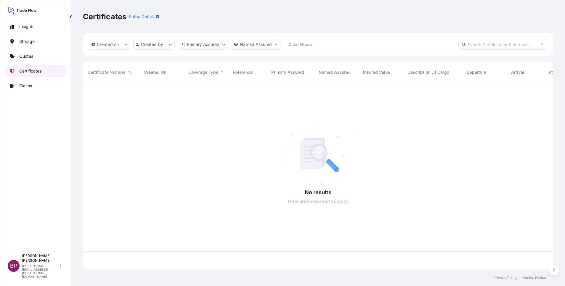
scroll to position [183, 463]
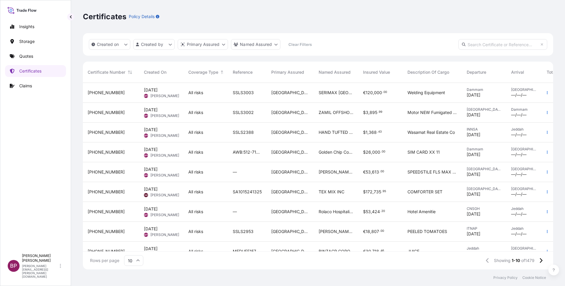
click at [279, 140] on div "[GEOGRAPHIC_DATA]" at bounding box center [289, 133] width 47 height 20
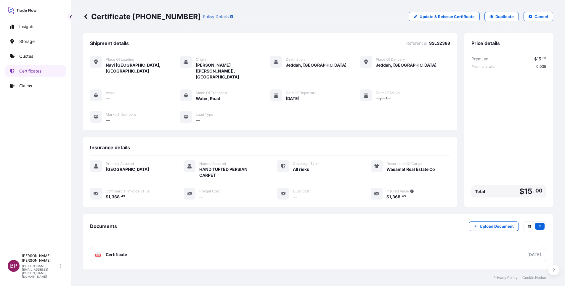
click at [507, 45] on div "Certificate [PHONE_NUMBER] Policy Details Update & Reissue Certificate Duplicat…" at bounding box center [318, 134] width 494 height 269
click at [534, 18] on p "Cancel" at bounding box center [541, 17] width 14 height 6
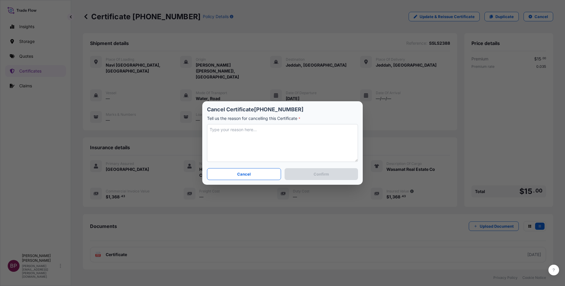
click at [294, 149] on textarea at bounding box center [282, 143] width 151 height 38
type textarea "incorrecct name and description used"
click at [337, 174] on button "Confirm" at bounding box center [320, 174] width 73 height 12
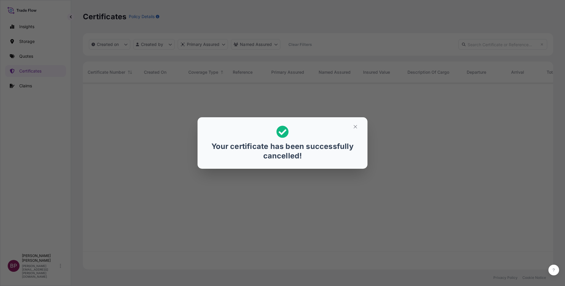
scroll to position [7, 7]
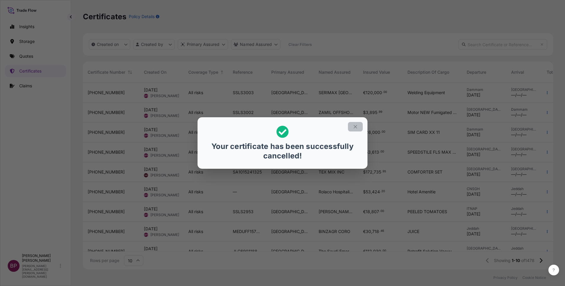
click at [355, 130] on button "button" at bounding box center [355, 126] width 15 height 9
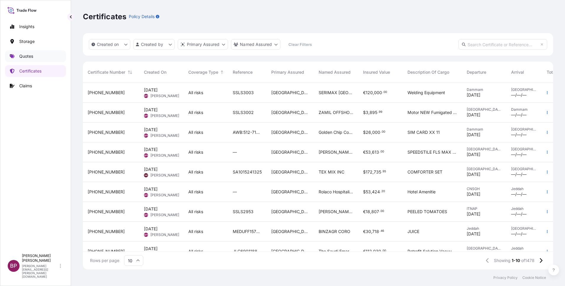
click at [26, 53] on link "Quotes" at bounding box center [35, 56] width 61 height 12
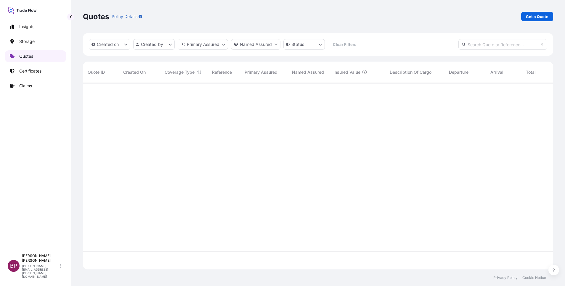
scroll to position [183, 463]
click at [545, 17] on p "Get a Quote" at bounding box center [537, 17] width 22 height 6
select select "Water"
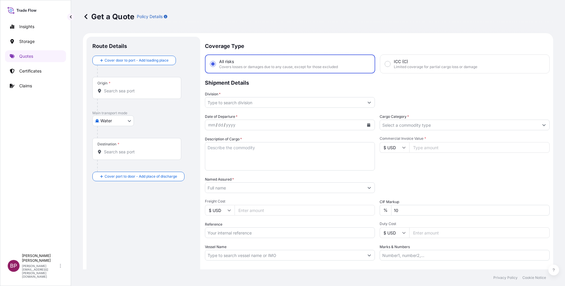
scroll to position [9, 0]
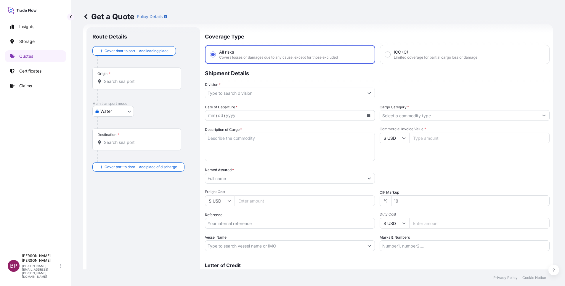
click at [447, 117] on input "Cargo Category *" at bounding box center [459, 115] width 159 height 11
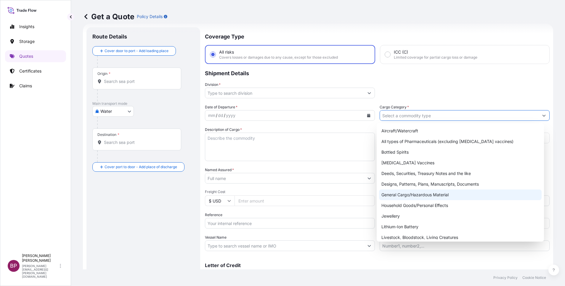
click at [421, 197] on div "General Cargo/Hazardous Material" at bounding box center [460, 194] width 162 height 11
type input "General Cargo/Hazardous Material"
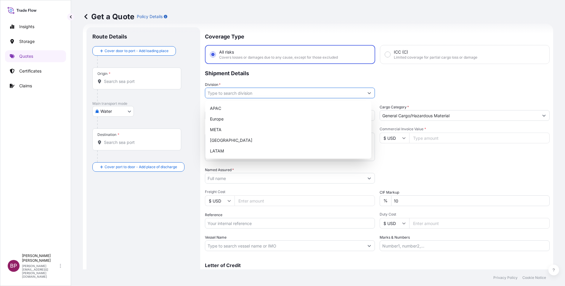
click at [367, 91] on icon "Show suggestions" at bounding box center [369, 93] width 4 height 4
click at [262, 128] on div "META" at bounding box center [287, 129] width 161 height 11
type input "META"
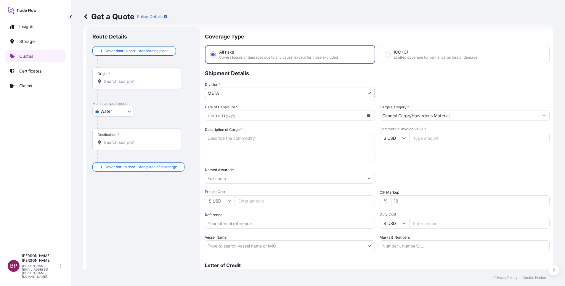
click at [413, 141] on input "Commercial Invoice Value *" at bounding box center [479, 138] width 140 height 11
paste input "1368.43"
type input "1368.43"
drag, startPoint x: 415, startPoint y: 203, endPoint x: 295, endPoint y: 192, distance: 120.6
click at [298, 192] on div "Date of Departure * mm / dd / yyyy Cargo Category * General Cargo/Hazardous Mat…" at bounding box center [377, 177] width 344 height 147
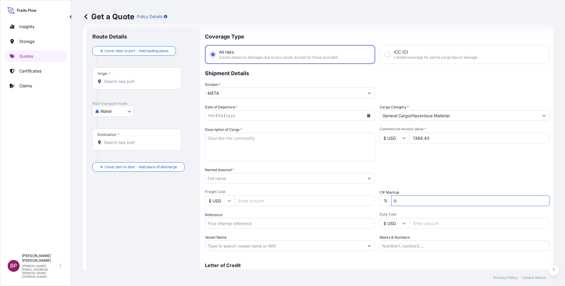
type input "0"
click at [404, 162] on div "Date of Departure * mm / dd / yyyy Cargo Category * General Cargo/Hazardous Mat…" at bounding box center [377, 177] width 344 height 147
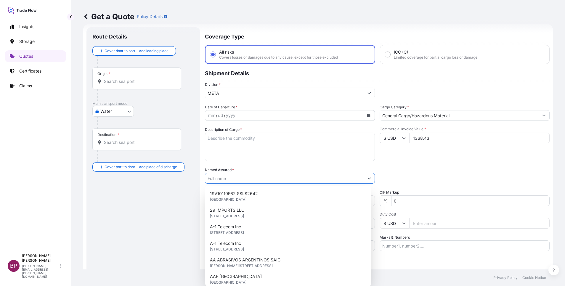
drag, startPoint x: 240, startPoint y: 178, endPoint x: 244, endPoint y: 181, distance: 4.9
click at [241, 180] on input "Named Assured *" at bounding box center [284, 178] width 159 height 11
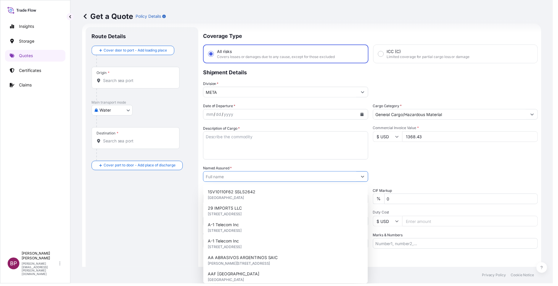
paste input "HAND TUFTED PERSIAN CARPET"
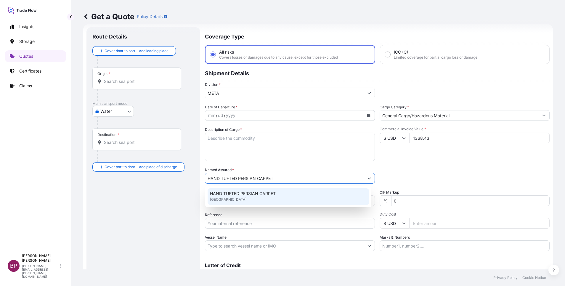
type input "HAND TUFTED PERSIAN CARPET"
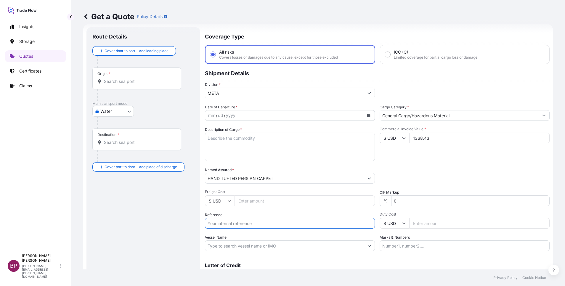
click at [262, 227] on input "Reference" at bounding box center [290, 223] width 170 height 11
paste input "SSLS2388"
type input "SSLS2388"
click at [249, 148] on textarea "Description of Cargo *" at bounding box center [290, 147] width 170 height 28
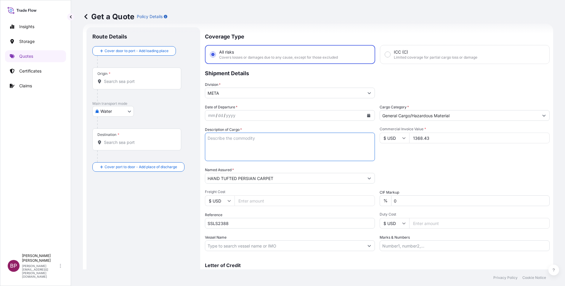
paste textarea "Wasamat Real Estate Co"
type textarea "Wasamat Real Estate Co"
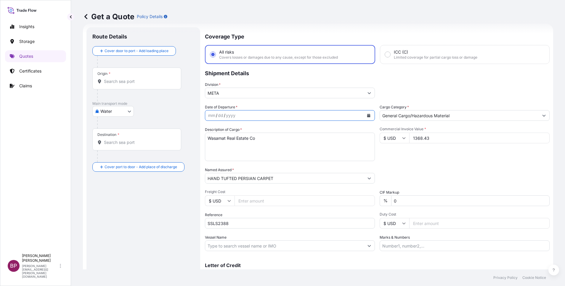
click at [365, 117] on button "Calendar" at bounding box center [368, 115] width 9 height 9
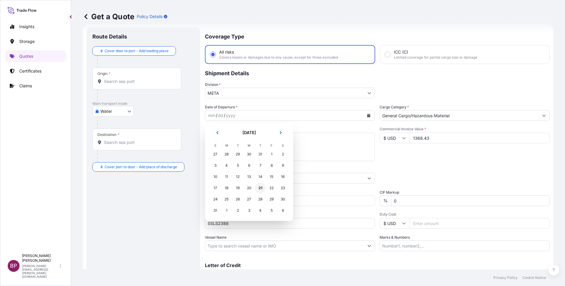
click at [259, 187] on div "21" at bounding box center [260, 188] width 11 height 11
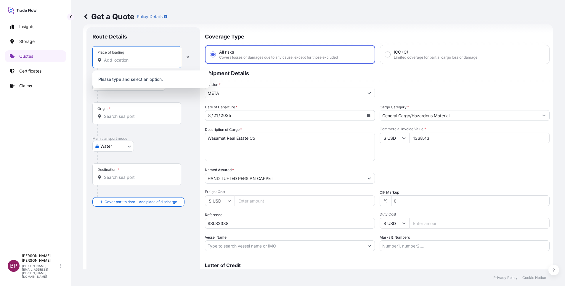
click at [142, 62] on input "Place of loading" at bounding box center [139, 60] width 70 height 6
paste input "NHAVA SHEVA"
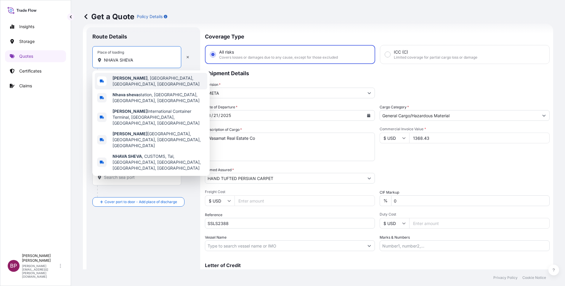
click at [155, 81] on span "[GEOGRAPHIC_DATA] , [GEOGRAPHIC_DATA], [GEOGRAPHIC_DATA], [GEOGRAPHIC_DATA]" at bounding box center [158, 81] width 92 height 12
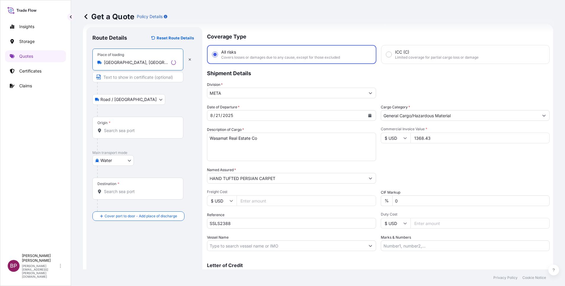
type input "[GEOGRAPHIC_DATA], [GEOGRAPHIC_DATA], [GEOGRAPHIC_DATA], [GEOGRAPHIC_DATA]"
click at [138, 127] on div "Origin *" at bounding box center [137, 128] width 91 height 22
click at [138, 128] on input "Origin *" at bounding box center [140, 131] width 72 height 6
paste input "NHAVA SHEVA"
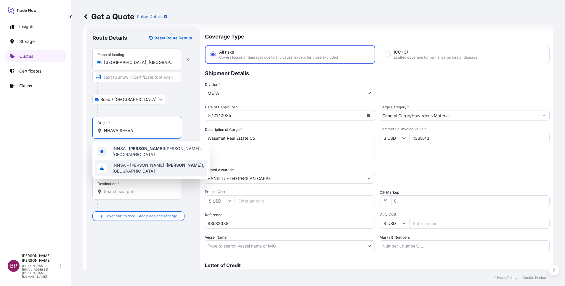
click at [148, 164] on span "INNSA - [PERSON_NAME] ( [PERSON_NAME] ), [GEOGRAPHIC_DATA]" at bounding box center [158, 168] width 92 height 12
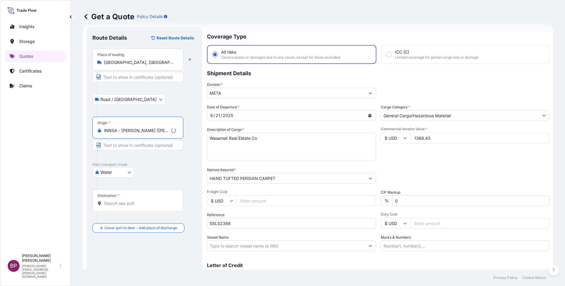
type input "INNSA - [PERSON_NAME] ([PERSON_NAME]), [GEOGRAPHIC_DATA]"
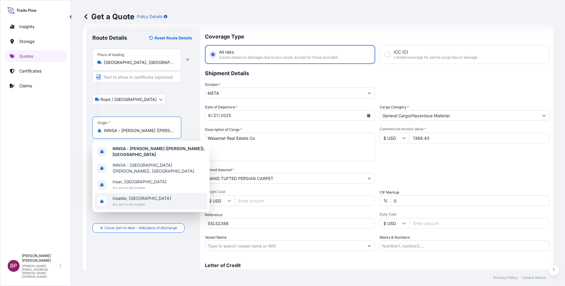
click at [161, 271] on footer "Privacy Policy Cookie Notice" at bounding box center [318, 277] width 494 height 17
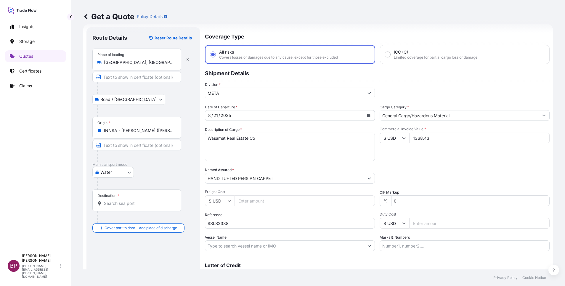
click at [140, 197] on div "Destination *" at bounding box center [136, 200] width 89 height 22
click at [140, 200] on input "Destination *" at bounding box center [139, 203] width 70 height 6
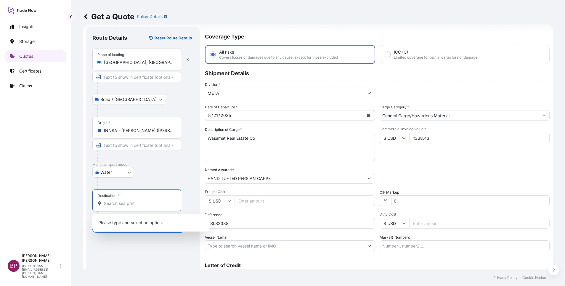
paste input "JEDDAH"
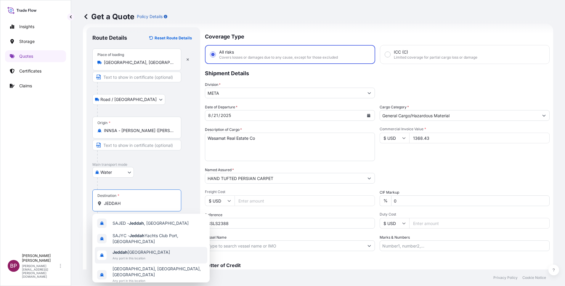
click at [138, 257] on span "Any port in this location" at bounding box center [140, 258] width 57 height 6
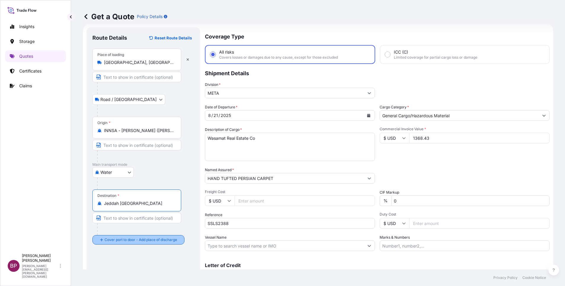
type input "Jeddah [GEOGRAPHIC_DATA]"
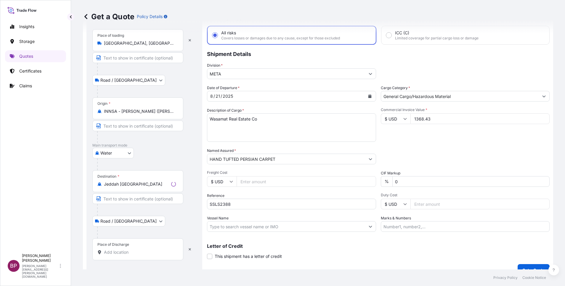
scroll to position [39, 0]
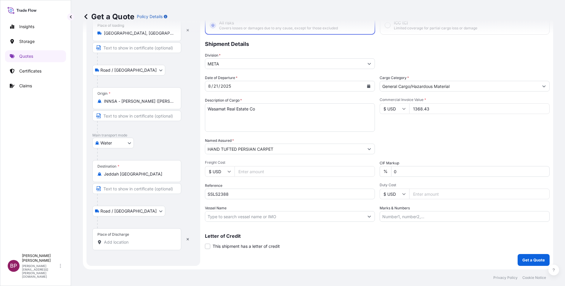
click at [134, 239] on input "Place of Discharge" at bounding box center [139, 242] width 70 height 6
paste input "JEDDAH"
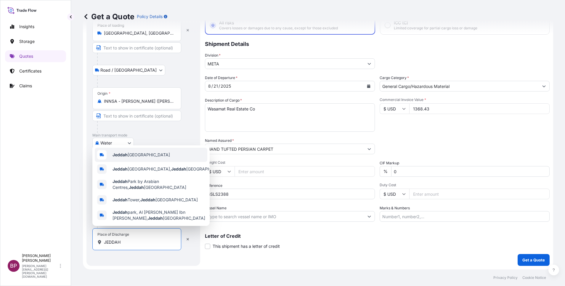
click at [140, 152] on span "Jeddah [GEOGRAPHIC_DATA]" at bounding box center [140, 155] width 57 height 6
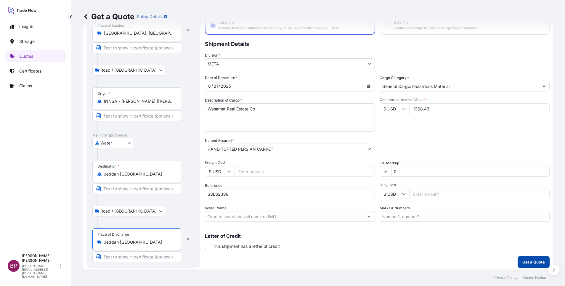
type input "Jeddah [GEOGRAPHIC_DATA]"
click at [526, 262] on p "Get a Quote" at bounding box center [533, 262] width 22 height 6
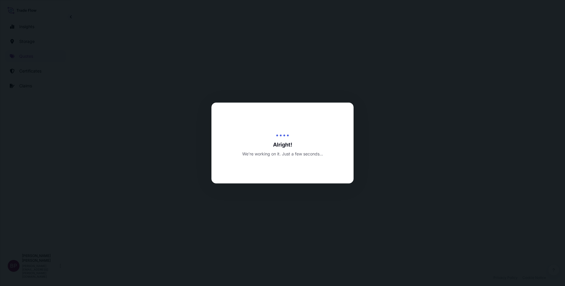
select select "Road / [GEOGRAPHIC_DATA]"
select select "Water"
select select "Road / [GEOGRAPHIC_DATA]"
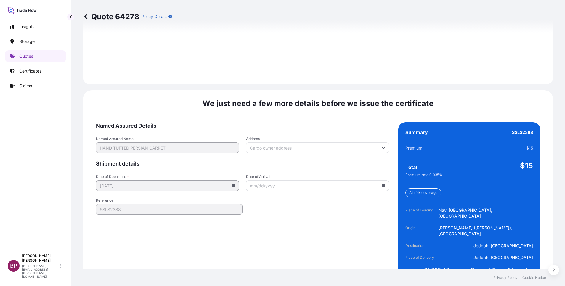
scroll to position [877, 0]
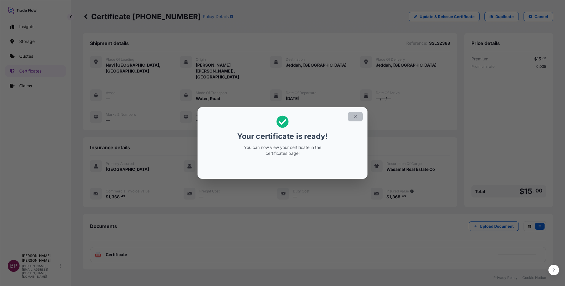
click at [354, 114] on icon "button" at bounding box center [354, 116] width 5 height 5
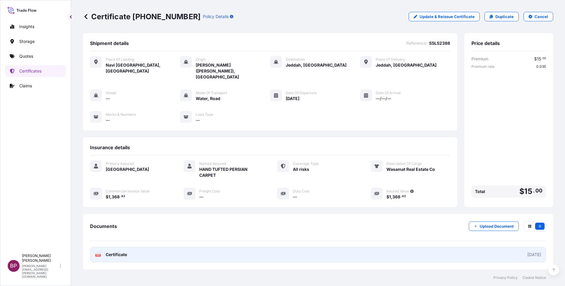
click at [126, 252] on span "Certificate" at bounding box center [116, 255] width 21 height 6
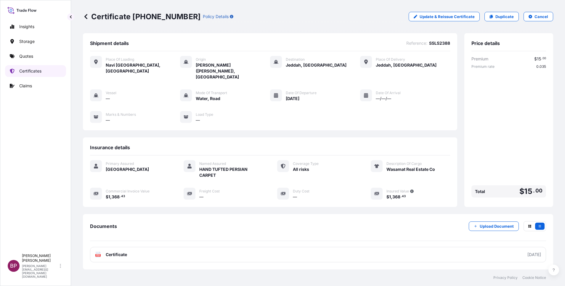
click at [39, 72] on p "Certificates" at bounding box center [30, 71] width 22 height 6
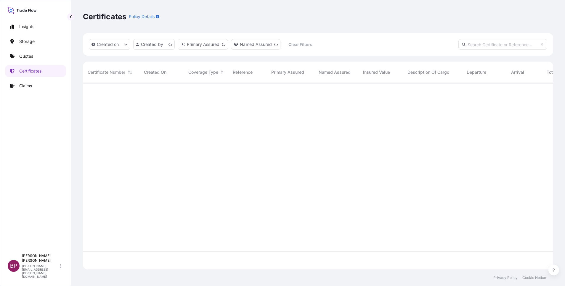
scroll to position [183, 463]
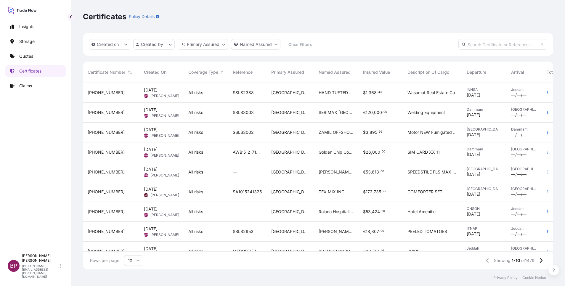
click at [355, 103] on div "SERIMAX [GEOGRAPHIC_DATA]. LTD" at bounding box center [336, 113] width 44 height 20
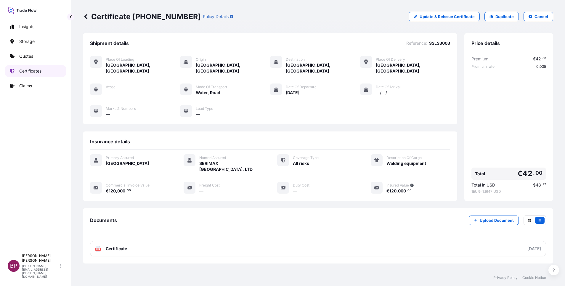
click at [31, 70] on p "Certificates" at bounding box center [30, 71] width 22 height 6
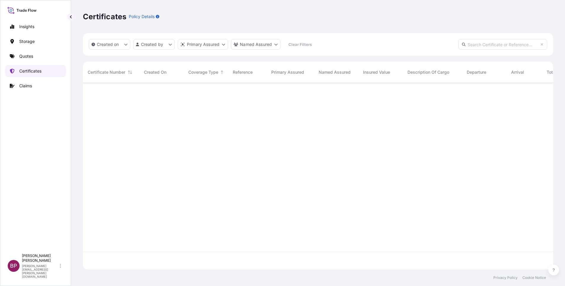
scroll to position [183, 463]
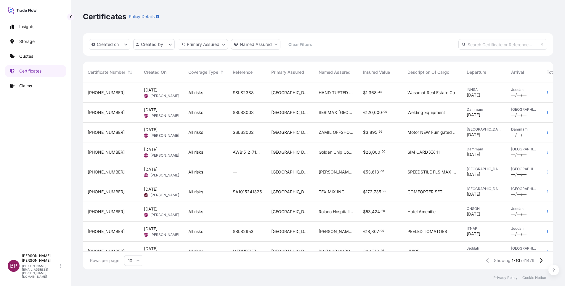
click at [305, 99] on div "[GEOGRAPHIC_DATA]" at bounding box center [289, 93] width 47 height 20
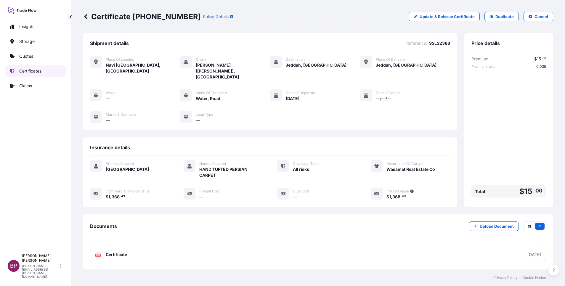
click at [21, 70] on p "Certificates" at bounding box center [30, 71] width 22 height 6
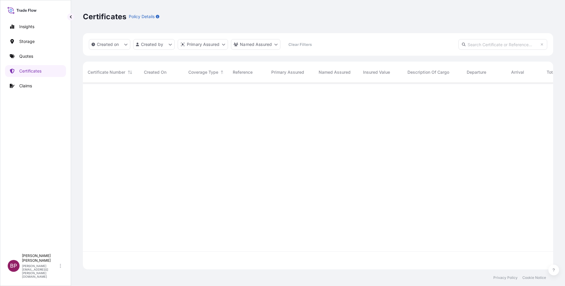
scroll to position [183, 463]
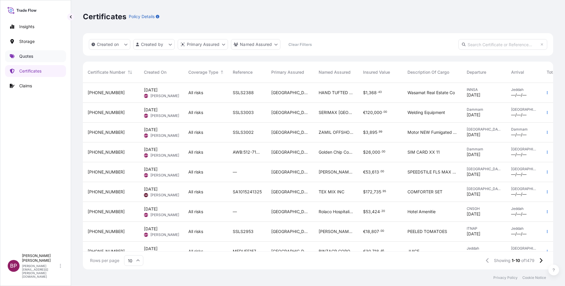
click at [30, 55] on p "Quotes" at bounding box center [26, 56] width 14 height 6
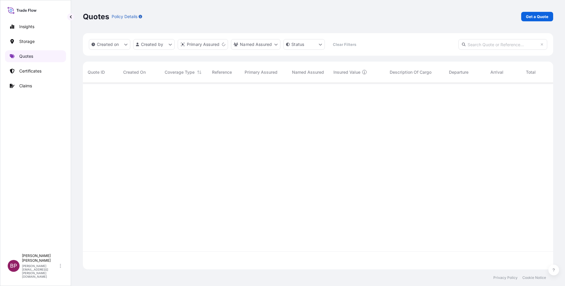
scroll to position [183, 463]
click at [539, 15] on p "Get a Quote" at bounding box center [537, 17] width 22 height 6
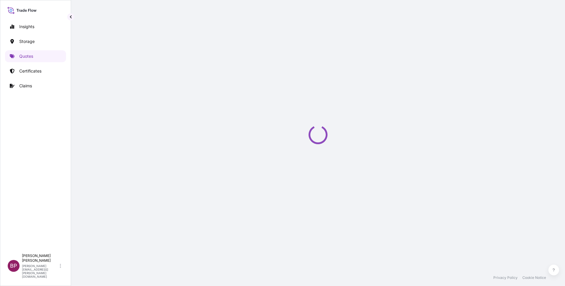
scroll to position [9, 0]
select select "Water"
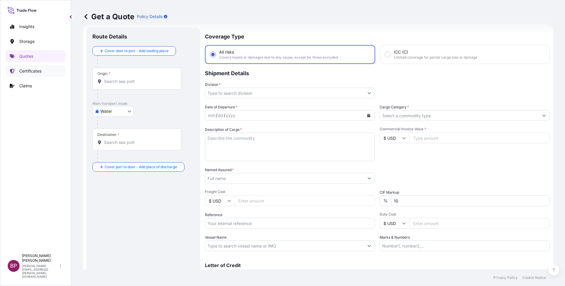
click at [30, 71] on p "Certificates" at bounding box center [30, 71] width 22 height 6
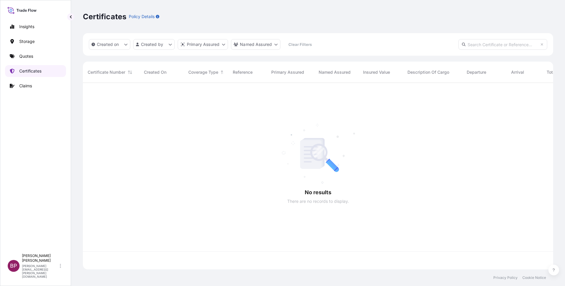
scroll to position [183, 463]
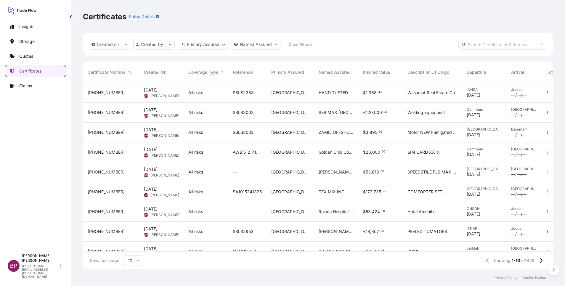
click at [334, 98] on div "HAND TUFTED PERSIAN CARPET" at bounding box center [336, 93] width 44 height 20
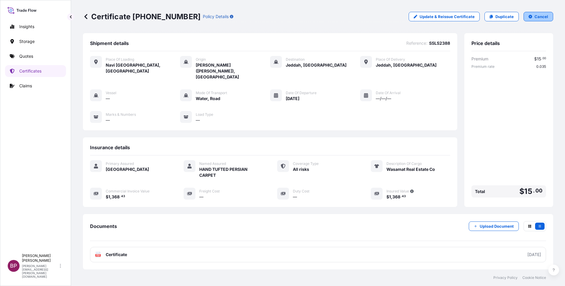
click at [536, 17] on p "Cancel" at bounding box center [541, 17] width 14 height 6
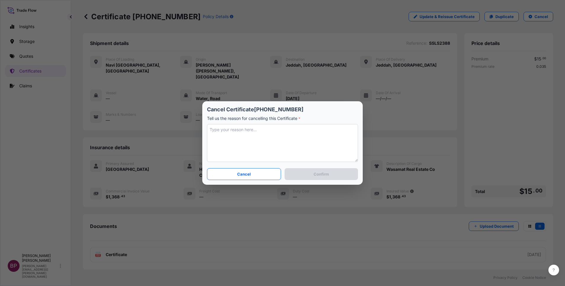
click at [281, 138] on textarea at bounding box center [282, 143] width 151 height 38
type textarea "incorect name entered."
click at [345, 170] on button "Confirm" at bounding box center [320, 174] width 73 height 12
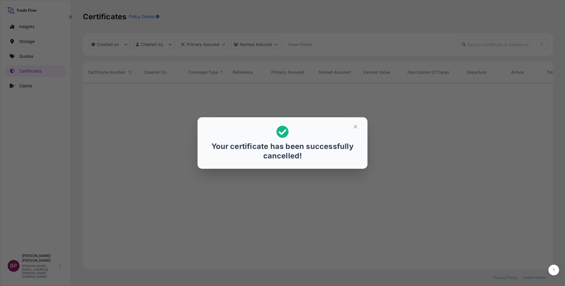
scroll to position [183, 463]
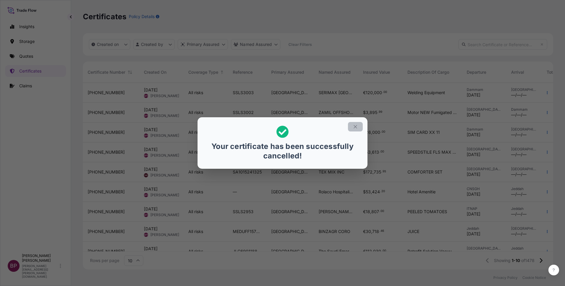
click at [354, 127] on icon "button" at bounding box center [354, 126] width 5 height 5
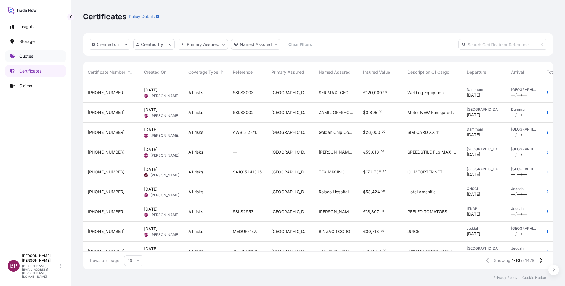
click at [24, 54] on p "Quotes" at bounding box center [26, 56] width 14 height 6
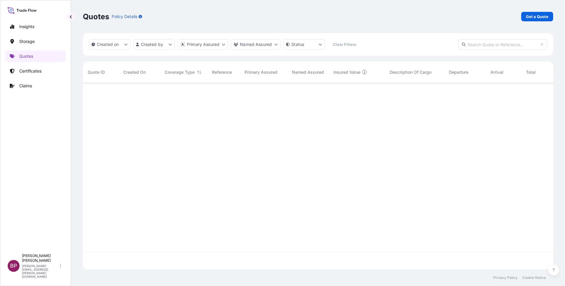
scroll to position [183, 463]
click at [536, 17] on p "Get a Quote" at bounding box center [537, 17] width 22 height 6
select select "Water"
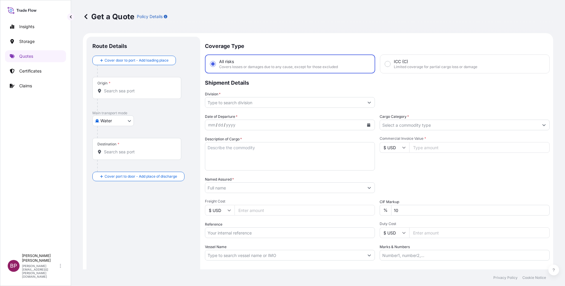
scroll to position [9, 0]
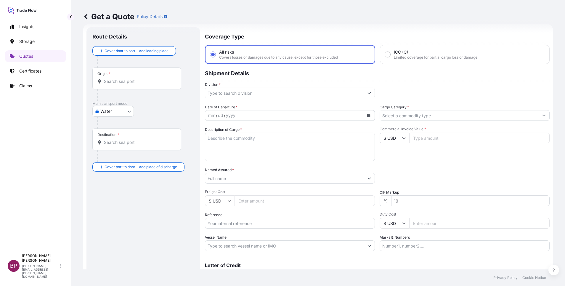
click at [432, 116] on input "Cargo Category *" at bounding box center [459, 115] width 159 height 11
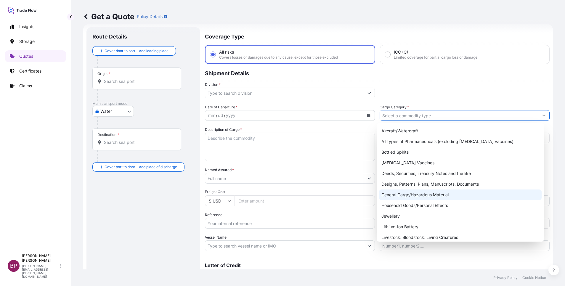
click at [402, 197] on div "General Cargo/Hazardous Material" at bounding box center [460, 194] width 162 height 11
type input "General Cargo/Hazardous Material"
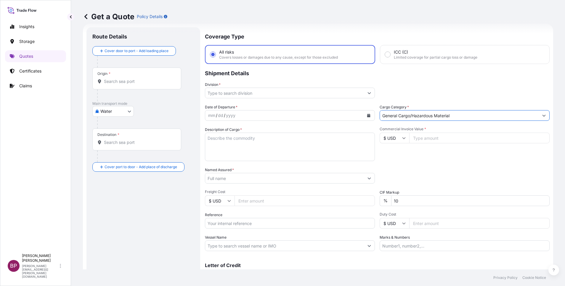
click at [364, 94] on button "Show suggestions" at bounding box center [369, 93] width 11 height 11
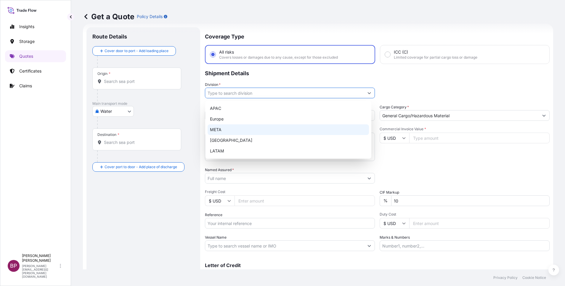
click at [259, 130] on div "META" at bounding box center [287, 129] width 161 height 11
type input "META"
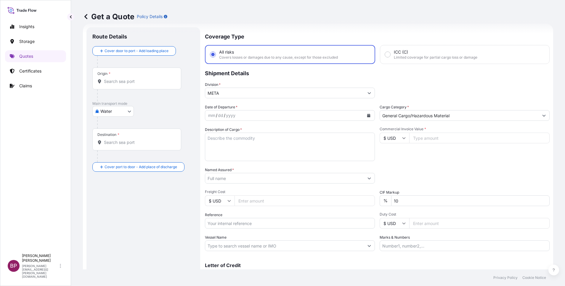
drag, startPoint x: 442, startPoint y: 140, endPoint x: 425, endPoint y: 166, distance: 30.7
click at [441, 140] on input "Commercial Invoice Value *" at bounding box center [479, 138] width 140 height 11
paste input "1368.43"
type input "1368.43"
click at [361, 191] on div "Date of Departure * mm / dd / yyyy Cargo Category * General Cargo/Hazardous Mat…" at bounding box center [377, 177] width 344 height 147
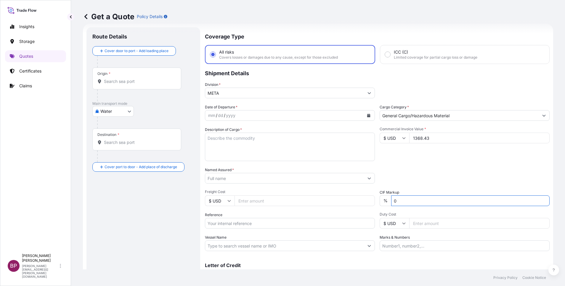
type input "0"
click at [425, 176] on div "Packing Category Type to search a container mode Please select a primary mode o…" at bounding box center [464, 175] width 170 height 17
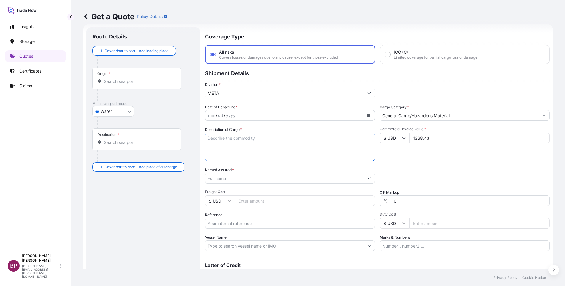
click at [261, 153] on textarea "Description of Cargo *" at bounding box center [290, 147] width 170 height 28
paste textarea "HAND TUFTED PERSIAN CARPET"
type textarea "HAND TUFTED PERSIAN CARPET"
click at [230, 225] on input "Reference" at bounding box center [290, 223] width 170 height 11
paste input "SSLS2388"
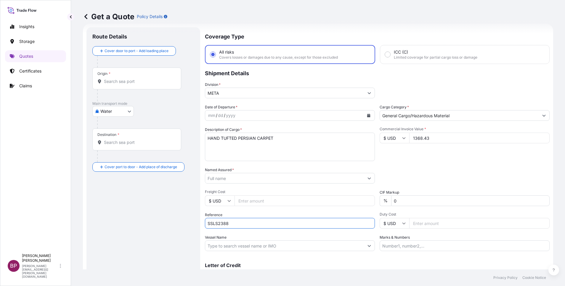
type input "SSLS2388"
click at [241, 178] on input "Named Assured *" at bounding box center [282, 178] width 155 height 11
paste input "Wasamat Real Estate Co"
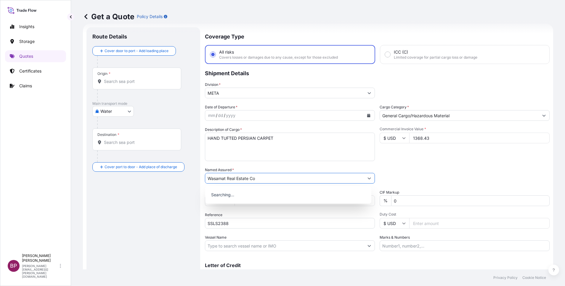
type input "Wasamat Real Estate Co"
click at [439, 174] on div "Packing Category Type to search a container mode Please select a primary mode o…" at bounding box center [464, 175] width 170 height 17
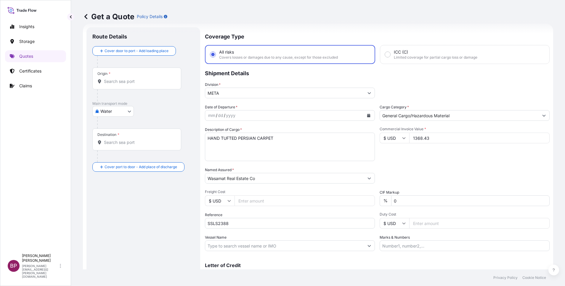
click at [367, 116] on icon "Calendar" at bounding box center [368, 116] width 3 height 4
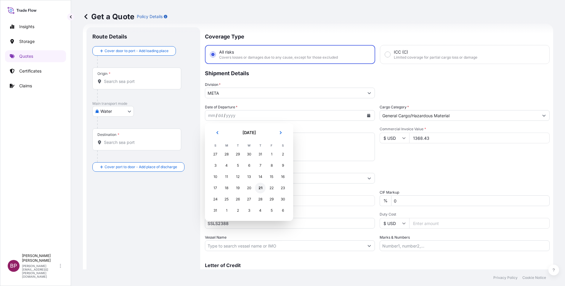
click at [259, 186] on div "21" at bounding box center [260, 188] width 11 height 11
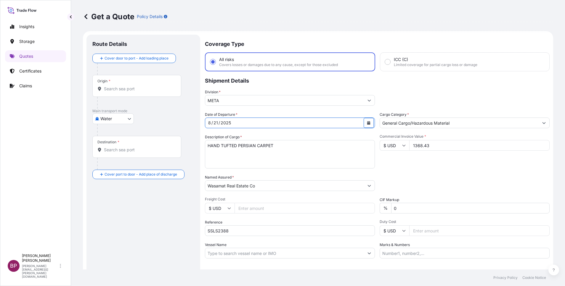
scroll to position [0, 0]
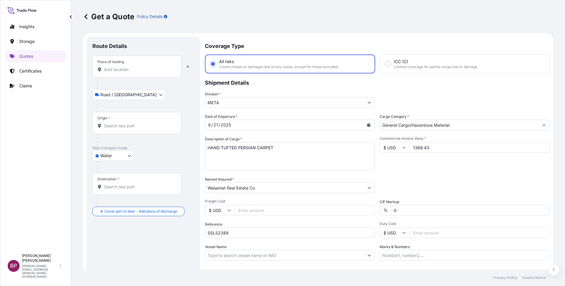
click at [131, 72] on input "Place of loading" at bounding box center [139, 70] width 70 height 6
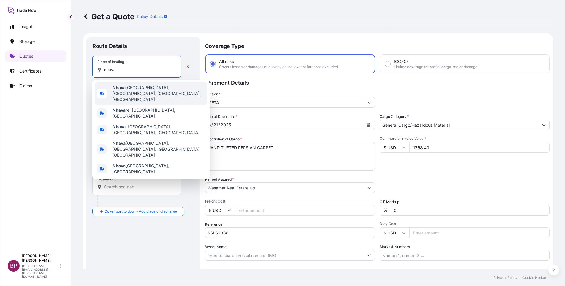
click at [140, 89] on span "[GEOGRAPHIC_DATA], [GEOGRAPHIC_DATA], [GEOGRAPHIC_DATA], [GEOGRAPHIC_DATA]" at bounding box center [158, 94] width 92 height 18
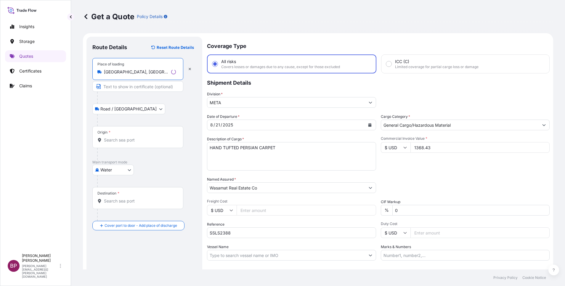
type input "[GEOGRAPHIC_DATA], [GEOGRAPHIC_DATA], [GEOGRAPHIC_DATA], [GEOGRAPHIC_DATA]"
click at [135, 136] on div "Origin *" at bounding box center [137, 137] width 91 height 22
click at [135, 137] on input "Origin *" at bounding box center [140, 140] width 72 height 6
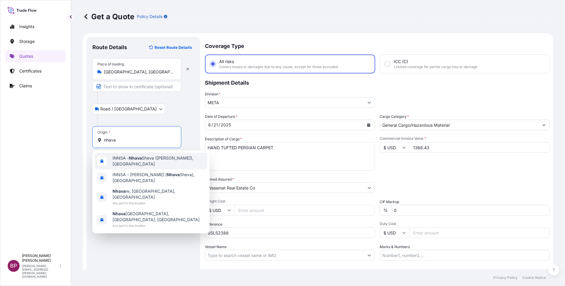
click at [139, 161] on span "INNSA - [GEOGRAPHIC_DATA] ([PERSON_NAME]), [GEOGRAPHIC_DATA]" at bounding box center [158, 161] width 92 height 12
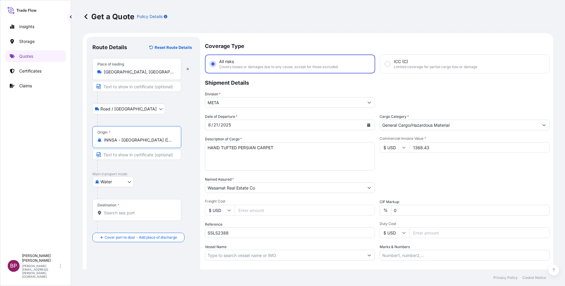
type input "INNSA - [GEOGRAPHIC_DATA] ([PERSON_NAME]), [GEOGRAPHIC_DATA]"
click at [132, 212] on input "Destination *" at bounding box center [139, 213] width 70 height 6
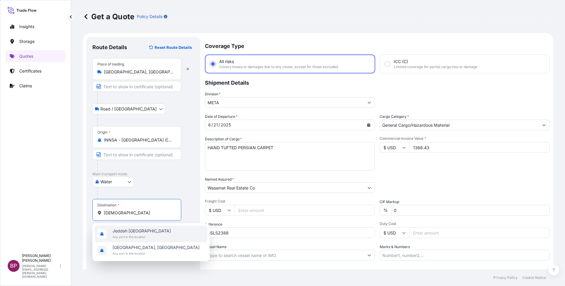
click at [140, 233] on span "Jeddah [GEOGRAPHIC_DATA]" at bounding box center [141, 231] width 58 height 6
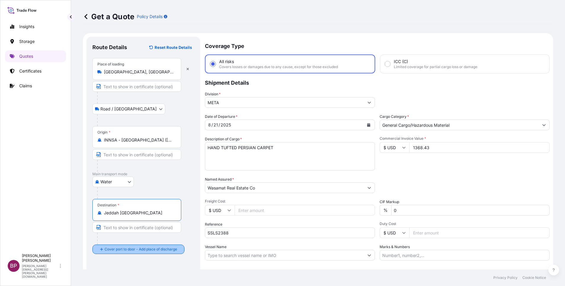
type input "Jeddah [GEOGRAPHIC_DATA]"
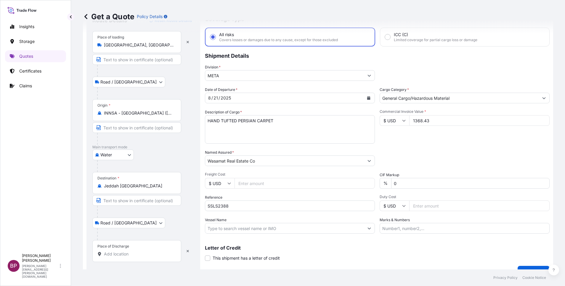
scroll to position [39, 0]
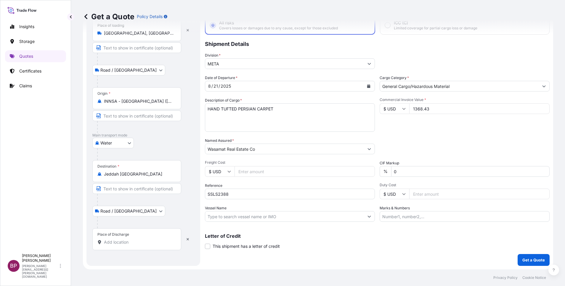
click at [131, 241] on input "Place of Discharge" at bounding box center [139, 242] width 70 height 6
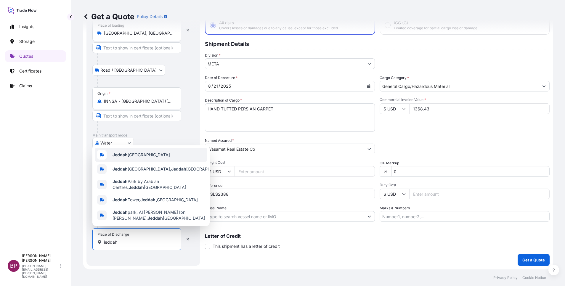
click at [133, 152] on span "Jeddah [GEOGRAPHIC_DATA]" at bounding box center [140, 155] width 57 height 6
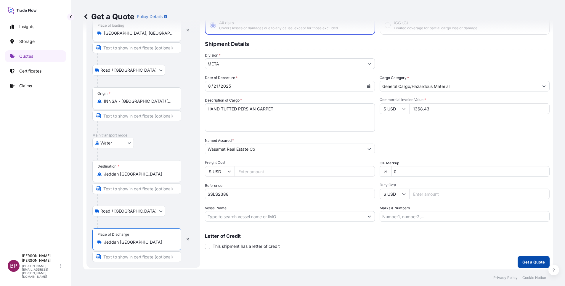
type input "Jeddah [GEOGRAPHIC_DATA]"
click at [532, 264] on p "Get a Quote" at bounding box center [533, 262] width 22 height 6
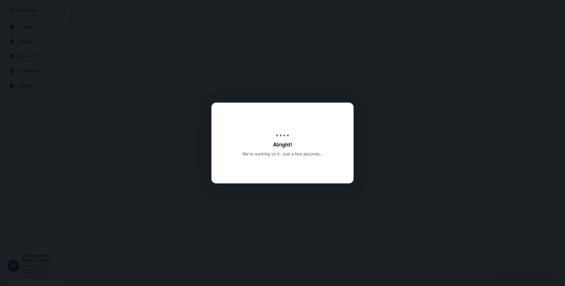
select select "Road / [GEOGRAPHIC_DATA]"
select select "Water"
select select "Road / [GEOGRAPHIC_DATA]"
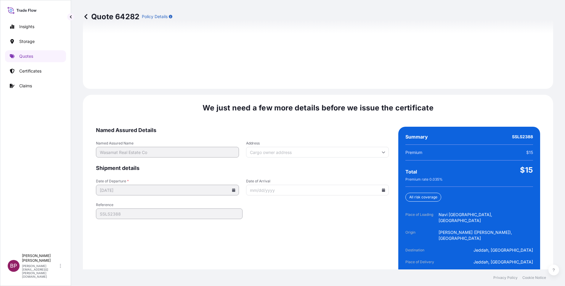
scroll to position [877, 0]
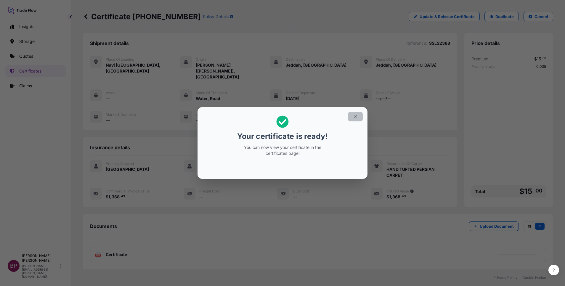
click at [353, 115] on icon "button" at bounding box center [354, 116] width 5 height 5
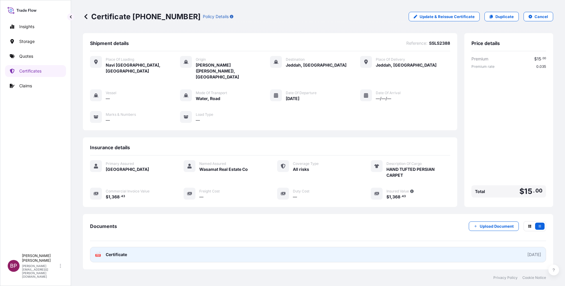
click at [121, 252] on span "Certificate" at bounding box center [116, 255] width 21 height 6
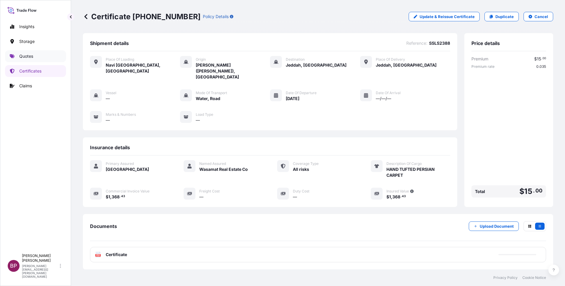
click at [34, 54] on link "Quotes" at bounding box center [35, 56] width 61 height 12
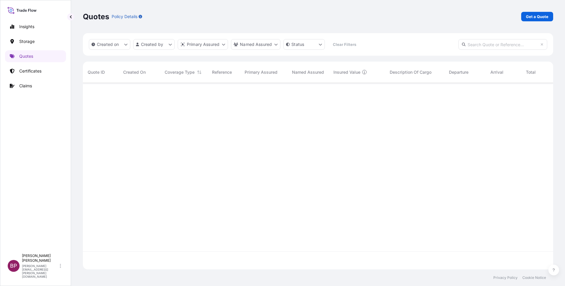
scroll to position [183, 463]
click at [539, 15] on p "Get a Quote" at bounding box center [537, 17] width 22 height 6
select select "Water"
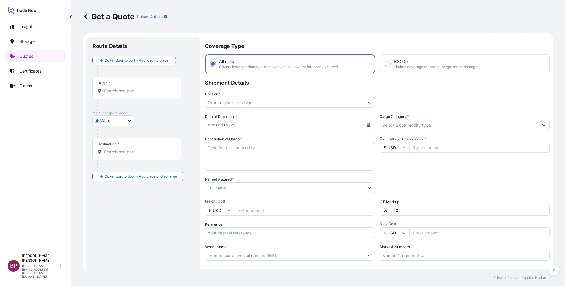
scroll to position [9, 0]
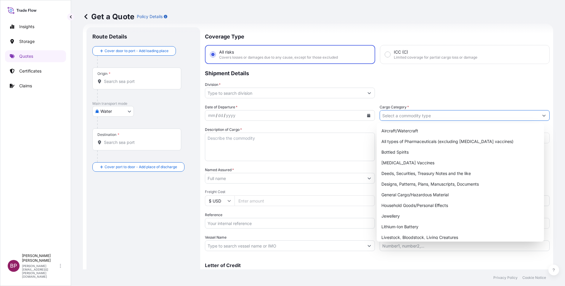
click at [538, 117] on button "Show suggestions" at bounding box center [543, 115] width 11 height 11
click at [416, 194] on div "General Cargo/Hazardous Material" at bounding box center [460, 194] width 162 height 11
type input "General Cargo/Hazardous Material"
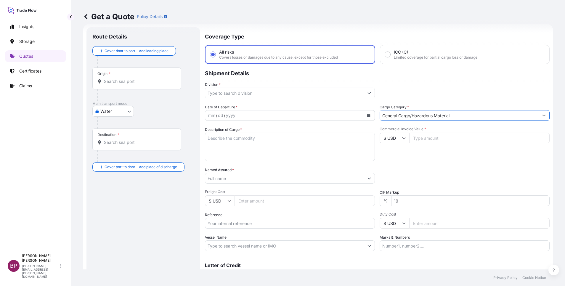
click at [364, 94] on button "Show suggestions" at bounding box center [369, 93] width 11 height 11
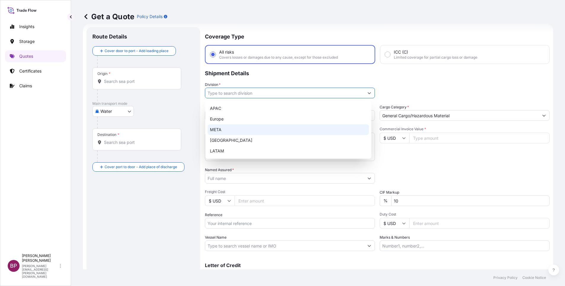
click at [220, 129] on div "META" at bounding box center [287, 129] width 161 height 11
type input "META"
click at [165, 201] on div "Route Details Cover door to port - Add loading place Place of loading Road / [G…" at bounding box center [143, 161] width 102 height 256
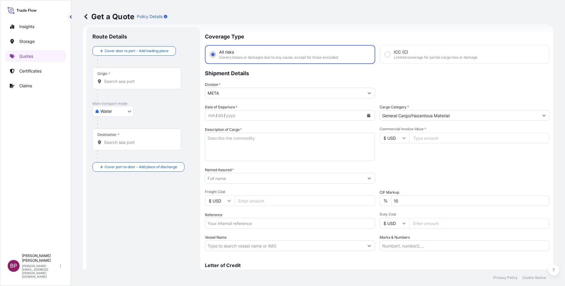
click at [221, 227] on input "Reference" at bounding box center [290, 223] width 170 height 11
paste input "MEDUFF159190"
type input "MEDUFF159190"
click at [256, 149] on textarea "Description of Cargo *" at bounding box center [290, 147] width 170 height 28
paste textarea "JUICE"
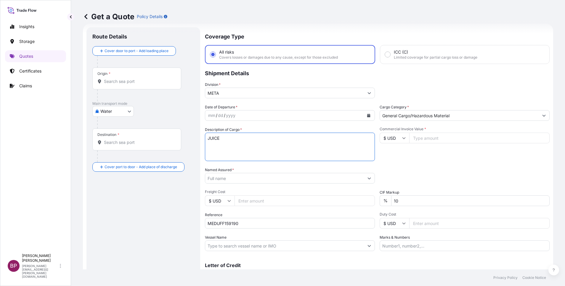
type textarea "JUICE"
click at [400, 140] on div "$ USD" at bounding box center [394, 138] width 30 height 11
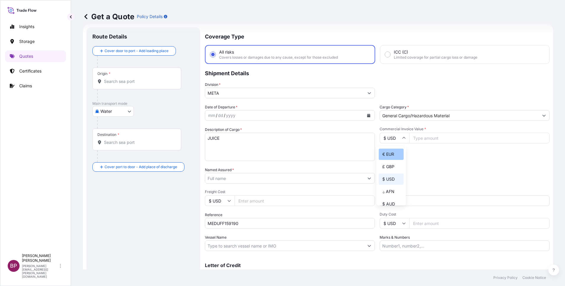
click at [383, 158] on div "€ EUR" at bounding box center [390, 154] width 25 height 11
type input "€ EUR"
drag, startPoint x: 425, startPoint y: 140, endPoint x: 430, endPoint y: 144, distance: 6.1
click at [427, 141] on input "Commercial Invoice Value *" at bounding box center [479, 138] width 140 height 11
paste input "91146.66"
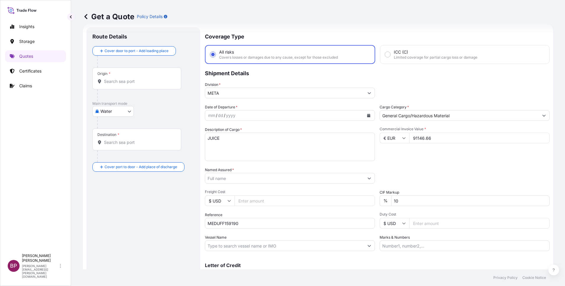
type input "91146.66"
drag, startPoint x: 390, startPoint y: 201, endPoint x: 349, endPoint y: 199, distance: 41.5
click at [348, 200] on div "Date of Departure * mm / dd / yyyy Cargo Category * General Cargo/Hazardous Mat…" at bounding box center [377, 177] width 344 height 147
type input "0"
drag, startPoint x: 412, startPoint y: 173, endPoint x: 407, endPoint y: 176, distance: 5.5
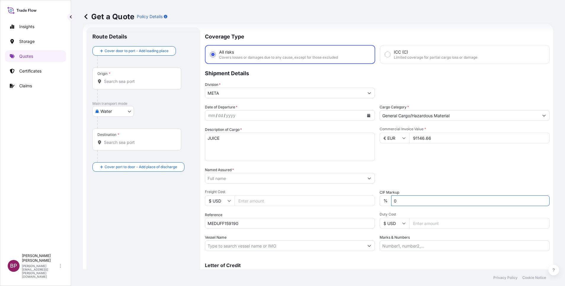
click at [411, 173] on div "Packing Category Type to search a container mode Please select a primary mode o…" at bounding box center [464, 175] width 170 height 17
click at [364, 117] on button "Calendar" at bounding box center [368, 115] width 9 height 9
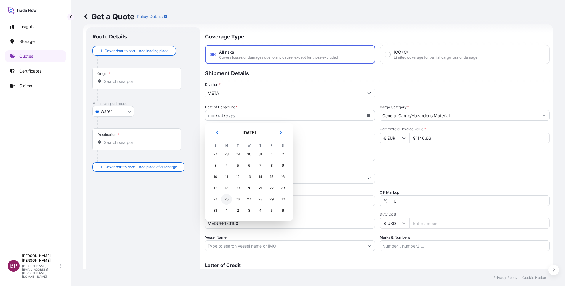
click at [225, 200] on div "25" at bounding box center [226, 199] width 11 height 11
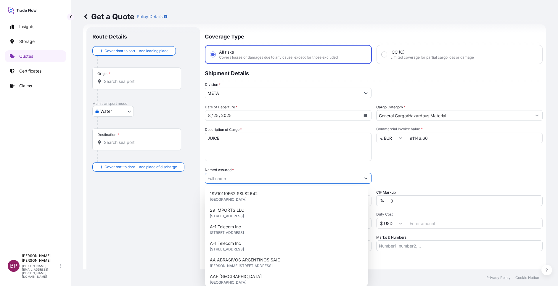
click at [276, 179] on input "Named Assured *" at bounding box center [282, 178] width 155 height 11
paste input "BINZAGR CORO"
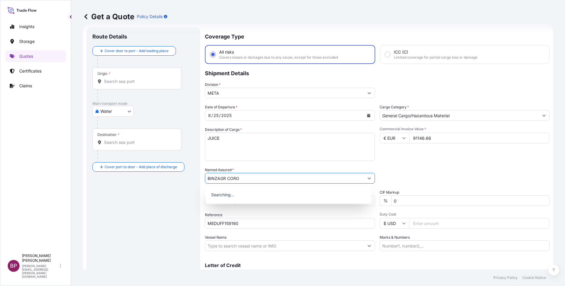
type input "BINZAGR CORO"
click at [405, 162] on div "Date of Departure * [DATE] Cargo Category * General Cargo/Hazardous Material De…" at bounding box center [377, 177] width 344 height 147
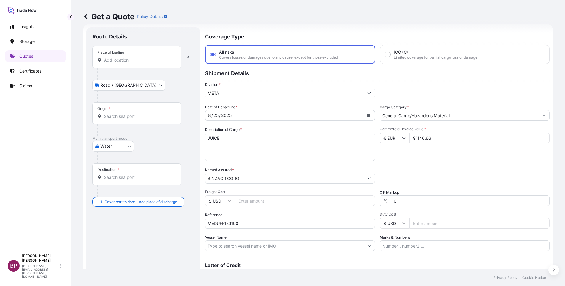
click at [133, 62] on input "Place of loading" at bounding box center [139, 60] width 70 height 6
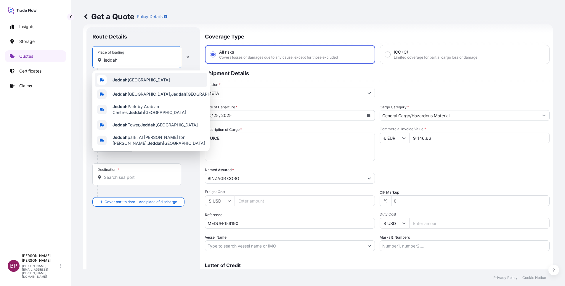
click at [140, 82] on span "Jeddah [GEOGRAPHIC_DATA]" at bounding box center [140, 80] width 57 height 6
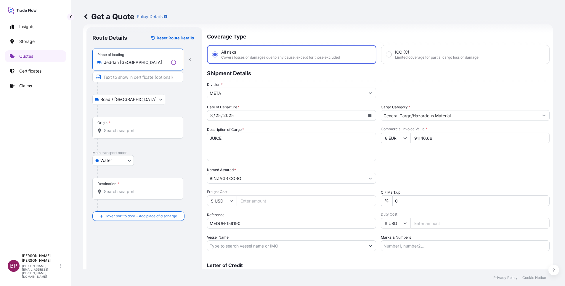
type input "Jeddah [GEOGRAPHIC_DATA]"
click at [130, 132] on input "Origin *" at bounding box center [140, 131] width 72 height 6
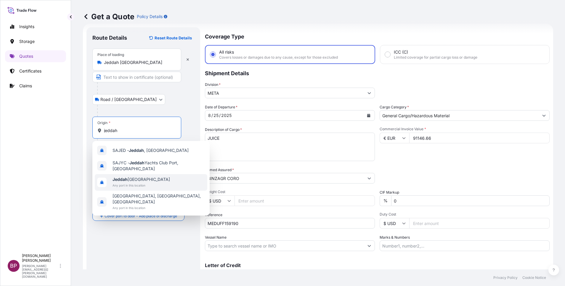
click at [150, 181] on span "Jeddah [GEOGRAPHIC_DATA]" at bounding box center [140, 179] width 57 height 6
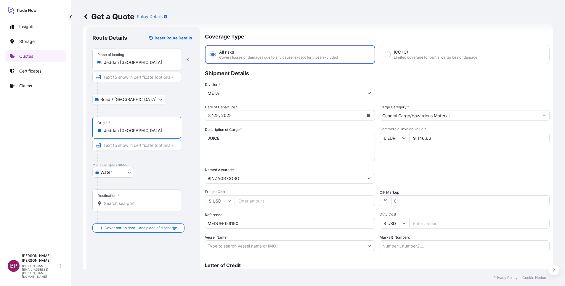
type input "Jeddah [GEOGRAPHIC_DATA]"
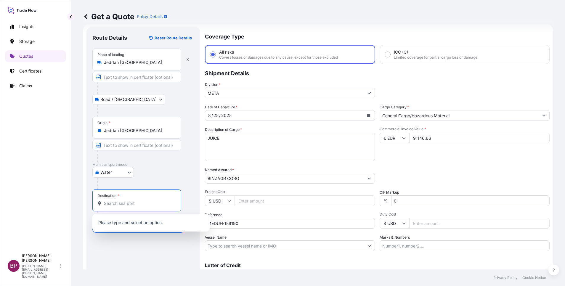
click at [129, 205] on input "Destination *" at bounding box center [139, 203] width 70 height 6
paste input "[GEOGRAPHIC_DATA]"
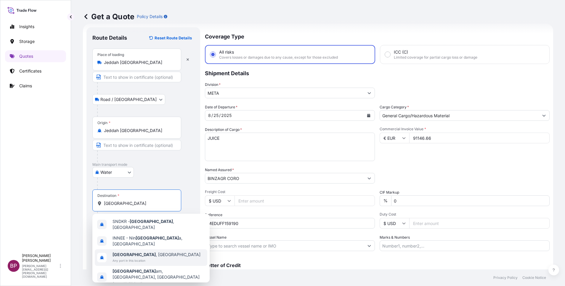
click at [136, 257] on span "Any port in this location" at bounding box center [156, 260] width 88 height 6
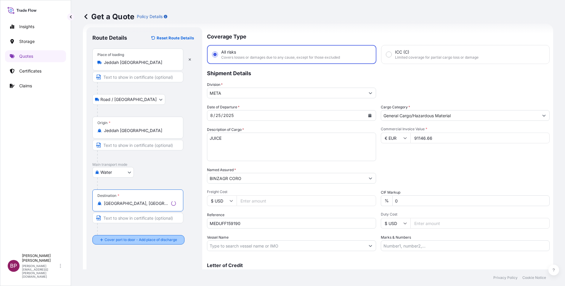
type input "[GEOGRAPHIC_DATA], [GEOGRAPHIC_DATA]"
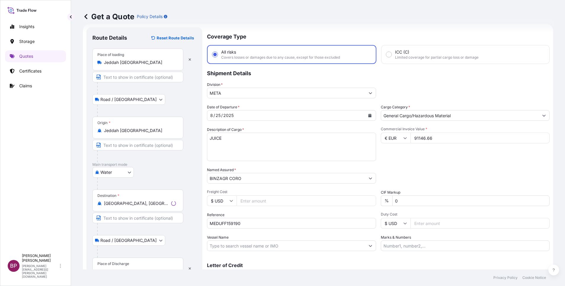
click at [125, 265] on div "Place of Discharge" at bounding box center [113, 263] width 32 height 5
click at [125, 268] on input "Place of Discharge" at bounding box center [140, 271] width 72 height 6
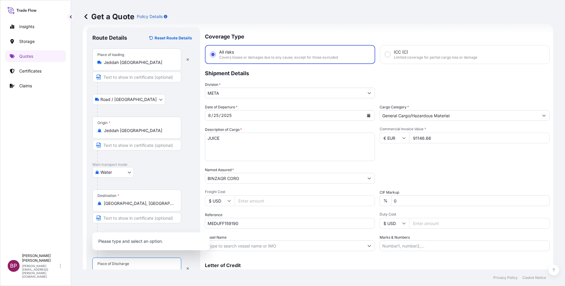
scroll to position [15, 0]
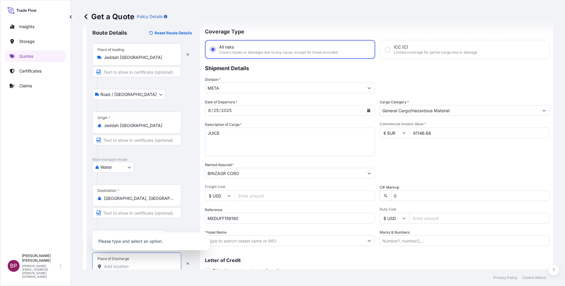
paste input "[GEOGRAPHIC_DATA]"
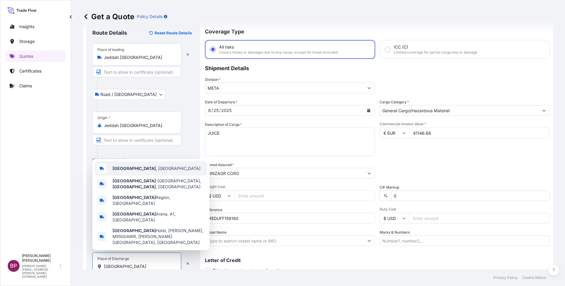
click at [146, 175] on div "[GEOGRAPHIC_DATA] , [GEOGRAPHIC_DATA]" at bounding box center [151, 168] width 112 height 14
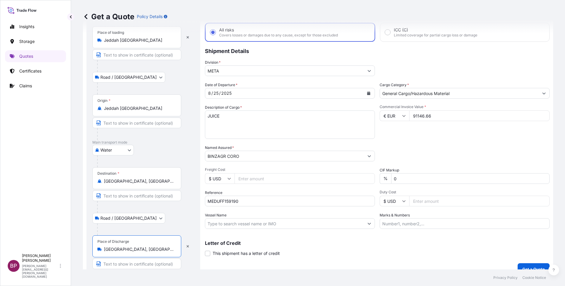
scroll to position [41, 0]
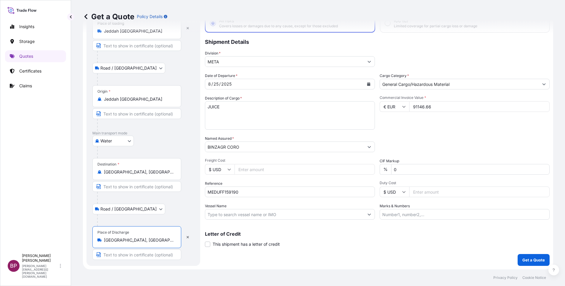
type input "[GEOGRAPHIC_DATA], [GEOGRAPHIC_DATA]"
click at [527, 262] on p "Get a Quote" at bounding box center [533, 260] width 22 height 6
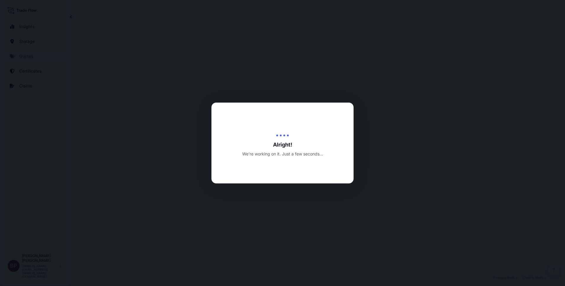
select select "Road / [GEOGRAPHIC_DATA]"
select select "Water"
select select "Road / [GEOGRAPHIC_DATA]"
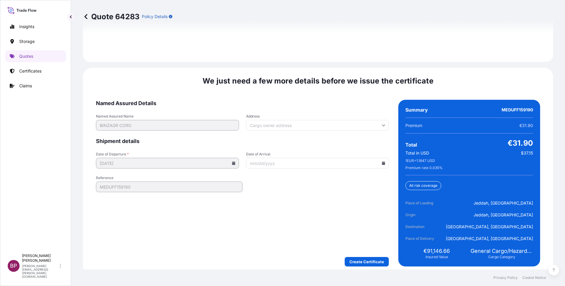
scroll to position [908, 0]
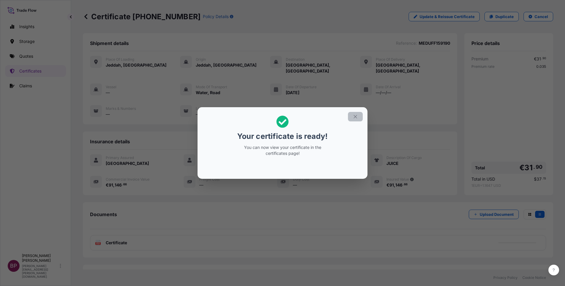
click at [357, 117] on icon "button" at bounding box center [354, 116] width 5 height 5
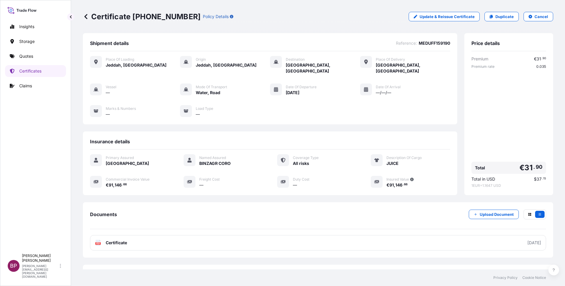
scroll to position [19, 0]
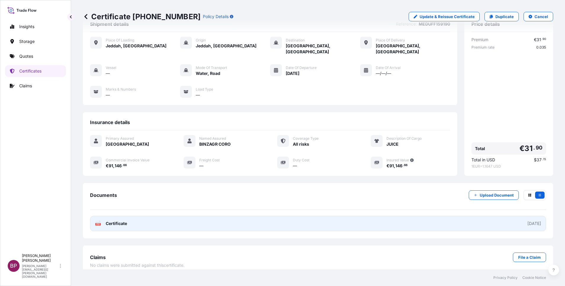
click at [123, 220] on span "Certificate" at bounding box center [116, 223] width 21 height 6
